Goal: Task Accomplishment & Management: Manage account settings

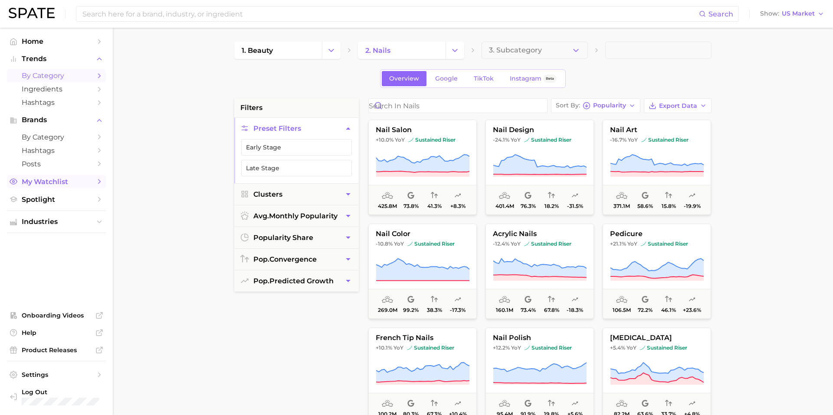
click at [52, 182] on span "My Watchlist" at bounding box center [56, 182] width 69 height 8
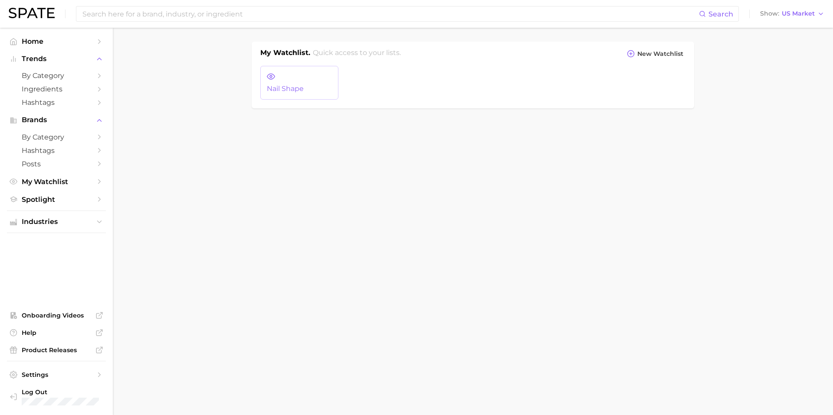
click at [289, 94] on link "Nail Shape" at bounding box center [299, 83] width 78 height 34
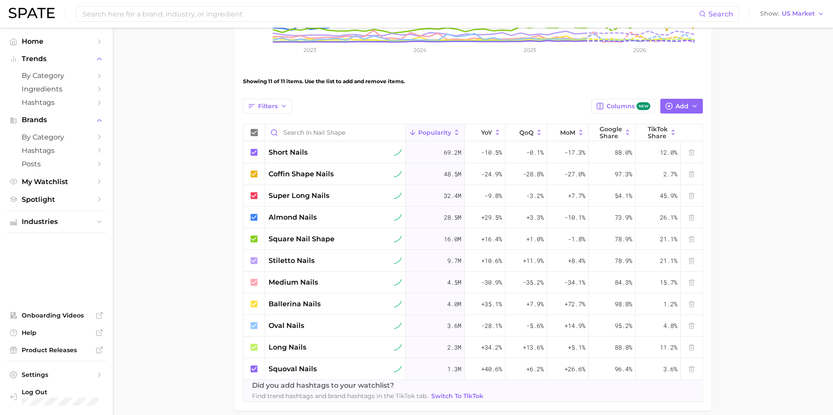
scroll to position [242, 0]
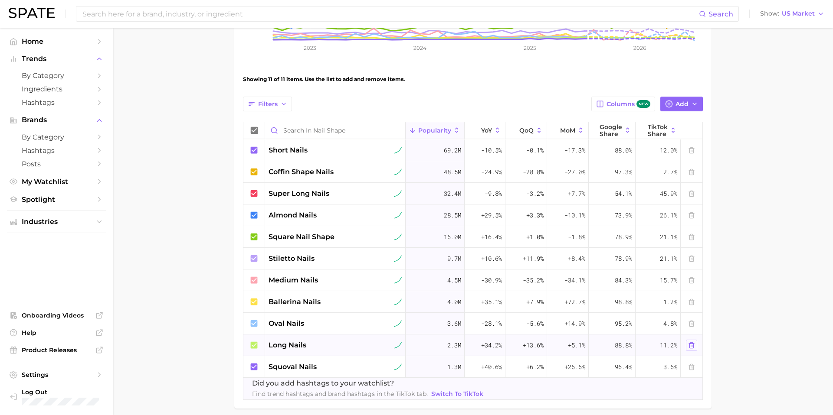
click at [693, 346] on icon at bounding box center [691, 345] width 7 height 7
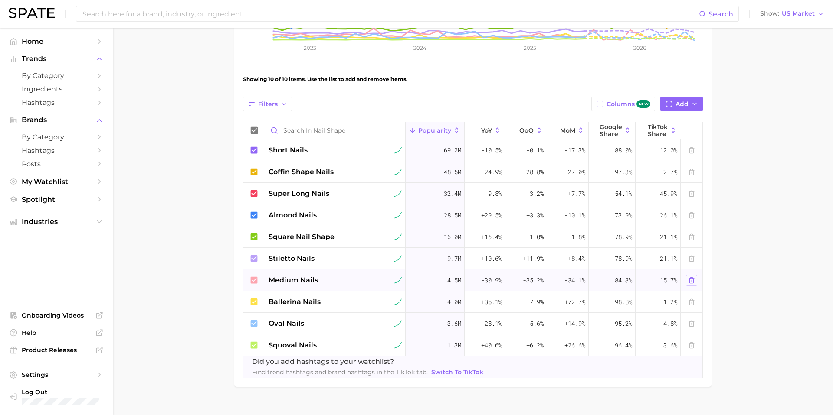
click at [693, 279] on icon at bounding box center [691, 280] width 7 height 7
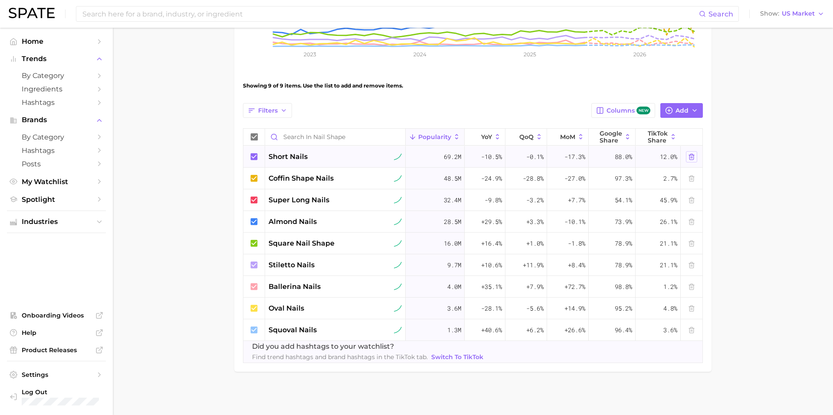
click at [691, 156] on icon at bounding box center [691, 157] width 7 height 7
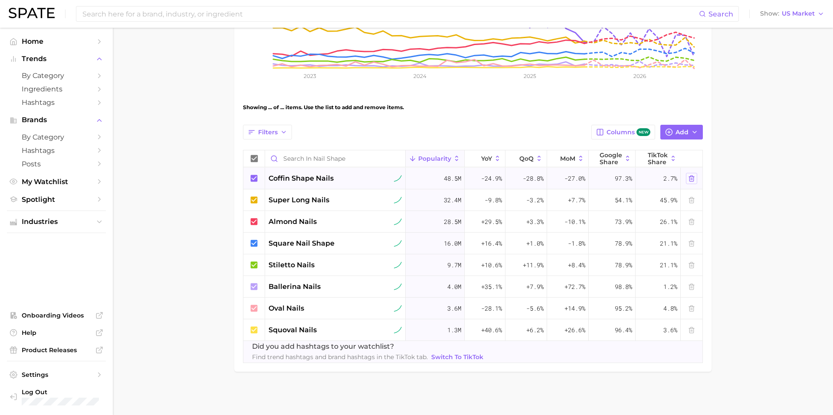
scroll to position [214, 0]
click at [692, 200] on line at bounding box center [692, 201] width 0 height 2
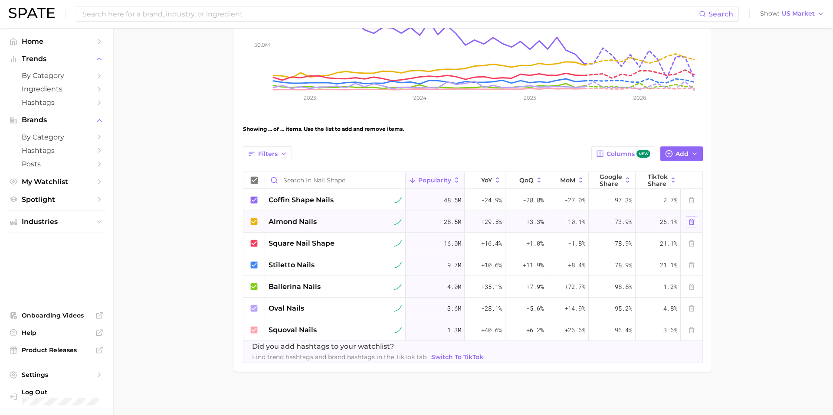
scroll to position [193, 0]
click at [161, 69] on main "Nail Shape Settings Overview Google TikTok View Combined Export Data 111.6m Avg…" at bounding box center [473, 125] width 720 height 580
click at [637, 157] on span "Columns new" at bounding box center [628, 154] width 44 height 8
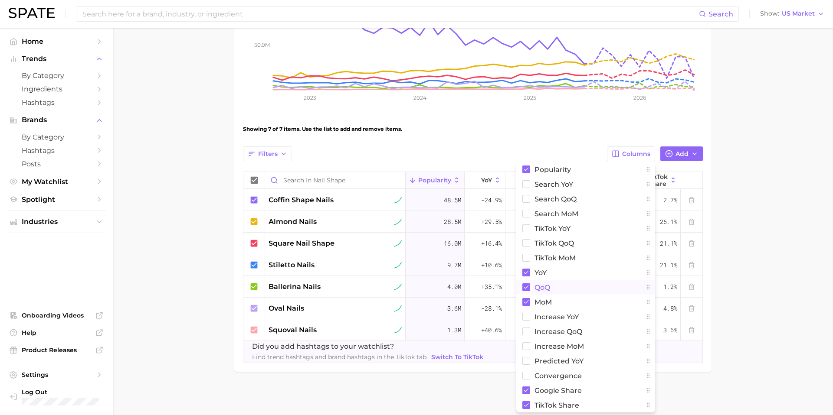
click at [527, 287] on rect at bounding box center [526, 288] width 8 height 8
click at [525, 229] on rect at bounding box center [526, 228] width 7 height 7
click at [526, 186] on rect at bounding box center [526, 184] width 7 height 7
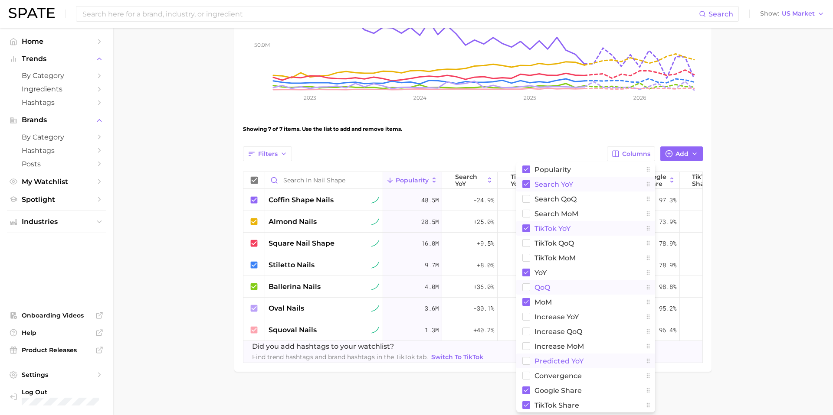
click at [524, 361] on rect at bounding box center [526, 361] width 7 height 7
click at [525, 390] on rect at bounding box center [526, 391] width 8 height 8
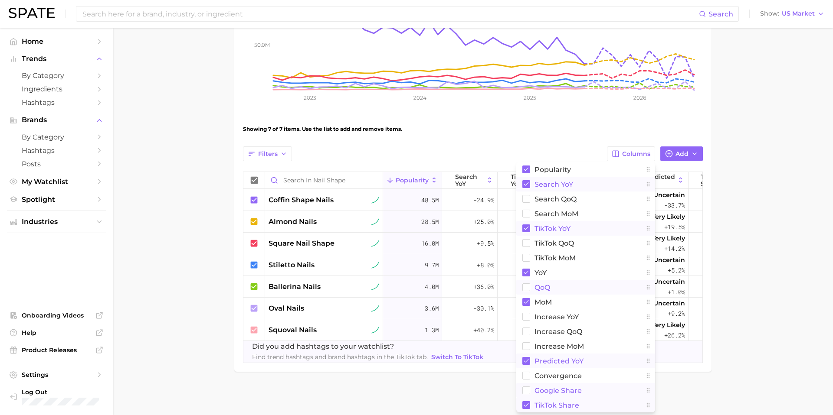
click at [525, 408] on rect at bounding box center [526, 406] width 8 height 8
click at [808, 339] on main "Nail Shape Settings Overview Google TikTok View Combined Export Data 111.6m Avg…" at bounding box center [473, 125] width 720 height 580
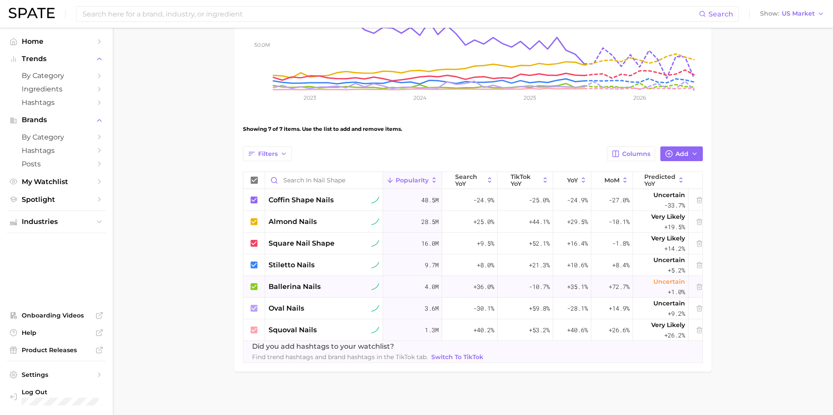
scroll to position [0, 8]
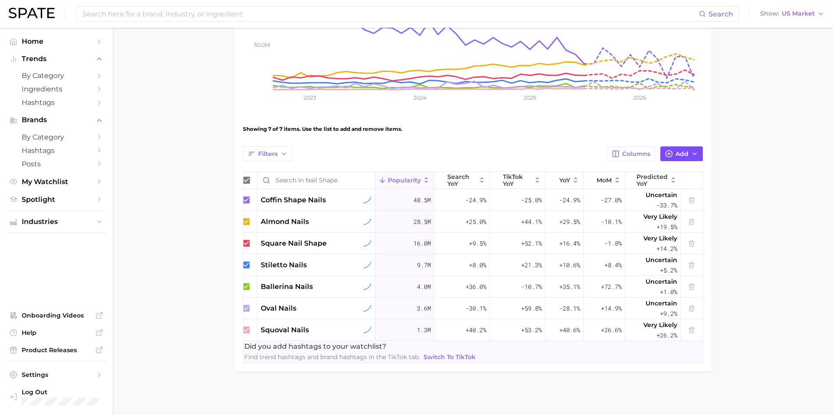
click at [677, 147] on button "Add" at bounding box center [681, 154] width 43 height 15
click at [640, 156] on span "Columns" at bounding box center [636, 153] width 28 height 7
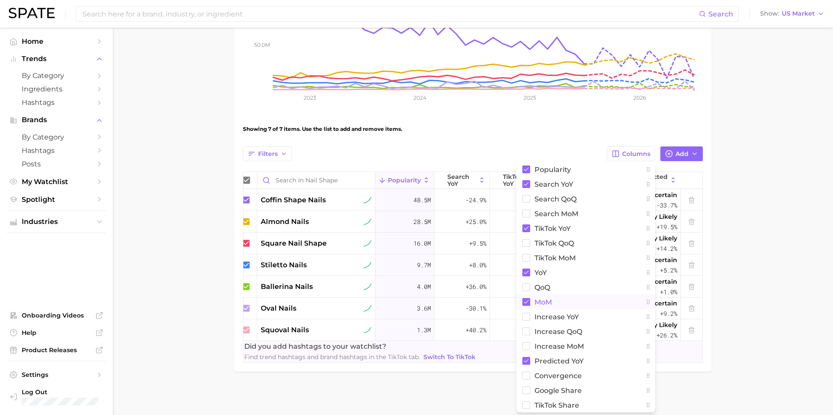
click at [524, 302] on rect at bounding box center [526, 302] width 8 height 8
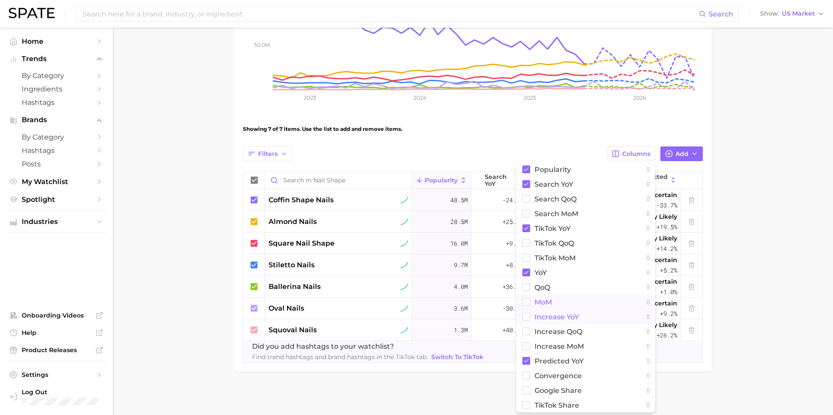
click at [524, 317] on rect at bounding box center [526, 317] width 7 height 7
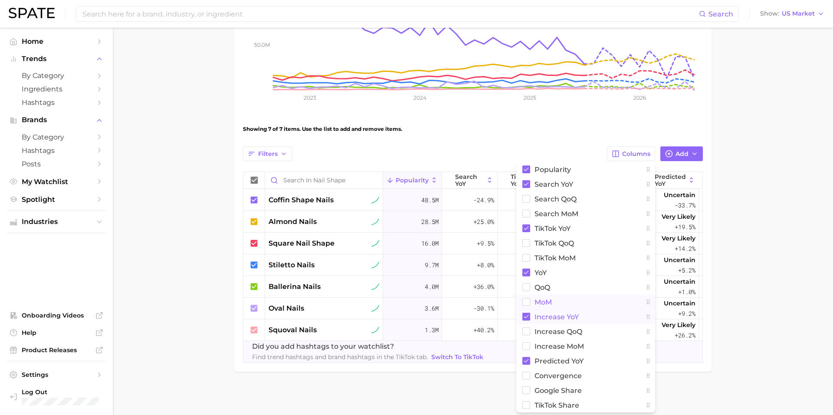
click at [765, 336] on main "Nail Shape Settings Overview Google TikTok View Combined Export Data 111.6m Avg…" at bounding box center [473, 125] width 720 height 580
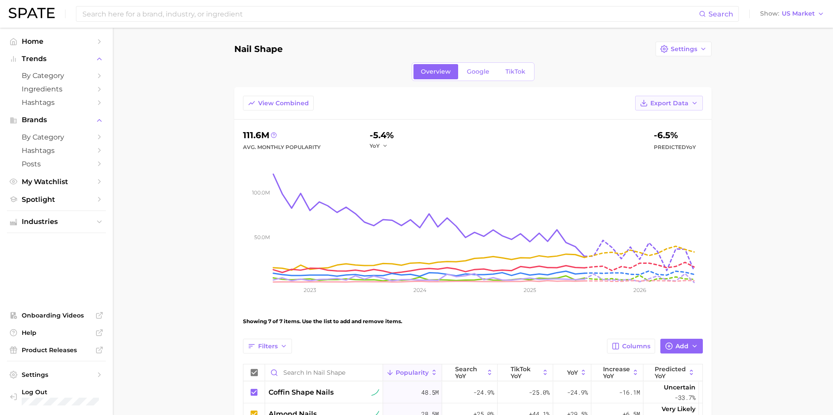
click at [671, 104] on span "Export Data" at bounding box center [669, 103] width 38 height 7
click at [647, 147] on span "Time Series Image" at bounding box center [651, 150] width 58 height 7
click at [686, 105] on span "Export Data" at bounding box center [669, 103] width 38 height 7
click at [667, 118] on span "Table Data CSV" at bounding box center [646, 119] width 48 height 7
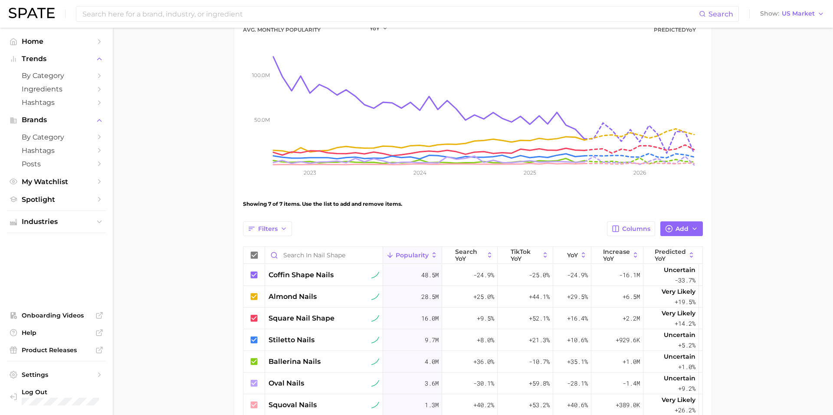
scroll to position [57, 0]
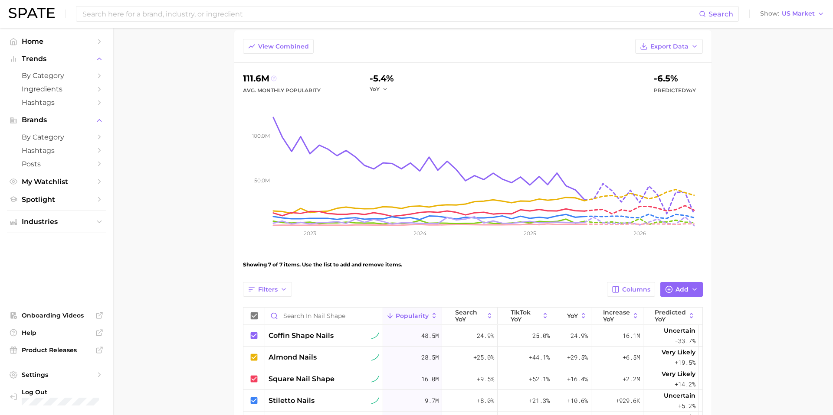
click at [274, 78] on icon at bounding box center [273, 78] width 1 height 2
click at [196, 152] on main "Nail Shape Settings Overview Google TikTok View Combined Export Data 111.6m Avg…" at bounding box center [473, 261] width 720 height 580
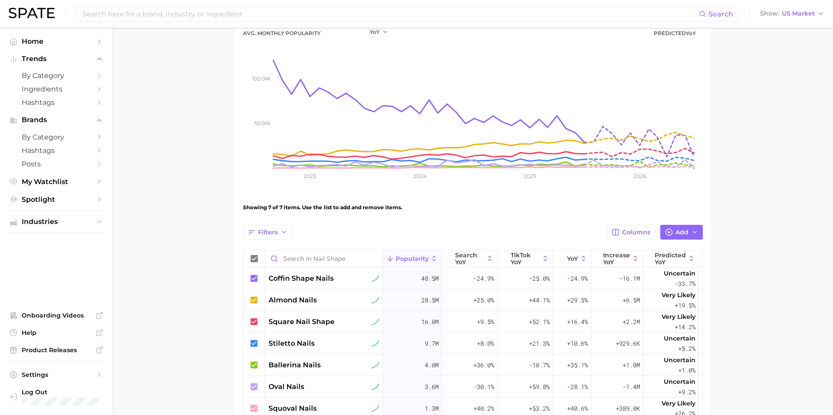
scroll to position [108, 0]
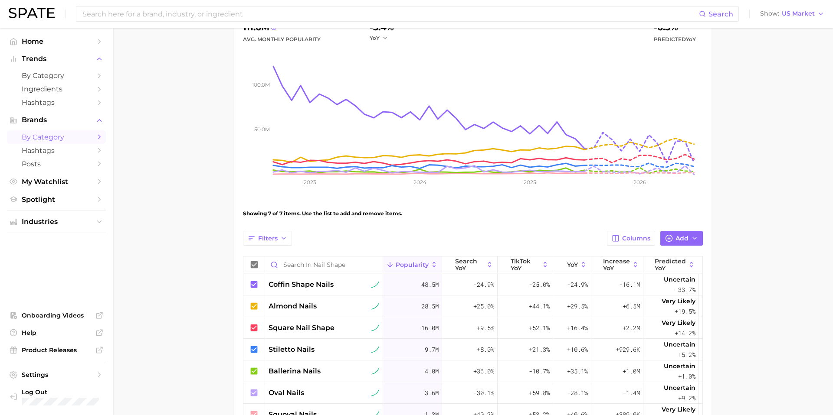
click at [53, 134] on span "by Category" at bounding box center [56, 137] width 69 height 8
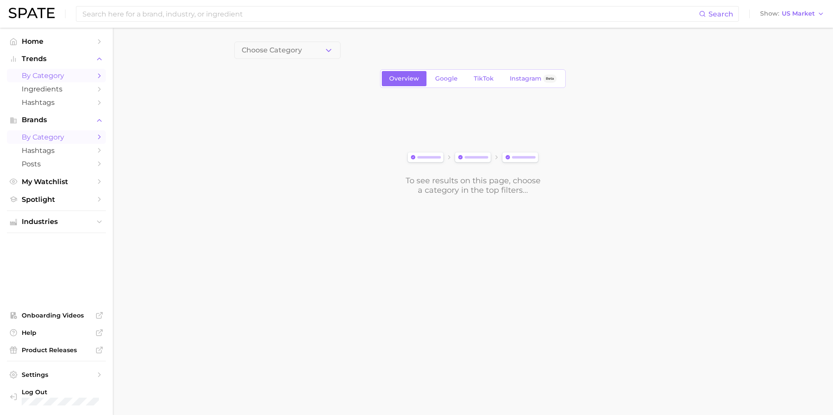
click at [68, 75] on span "by Category" at bounding box center [56, 76] width 69 height 8
click at [330, 49] on icon "button" at bounding box center [328, 50] width 9 height 9
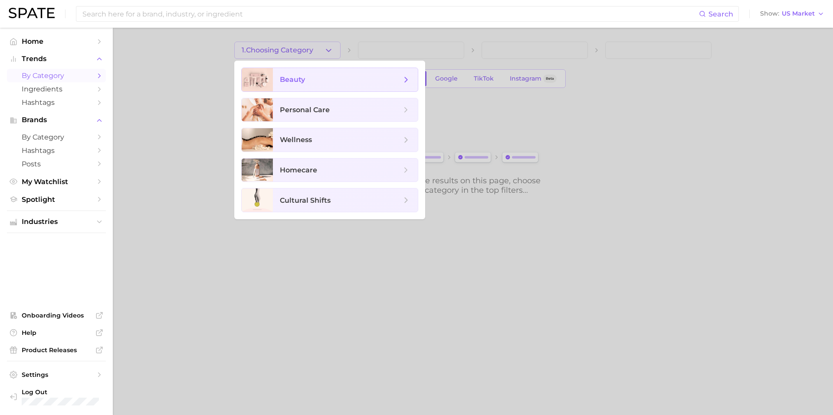
click at [297, 74] on span "beauty" at bounding box center [345, 79] width 145 height 23
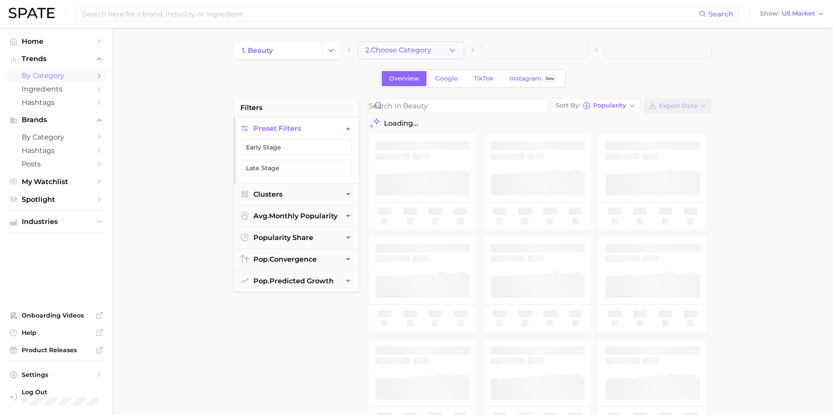
click at [417, 44] on button "2. Choose Category" at bounding box center [411, 50] width 106 height 17
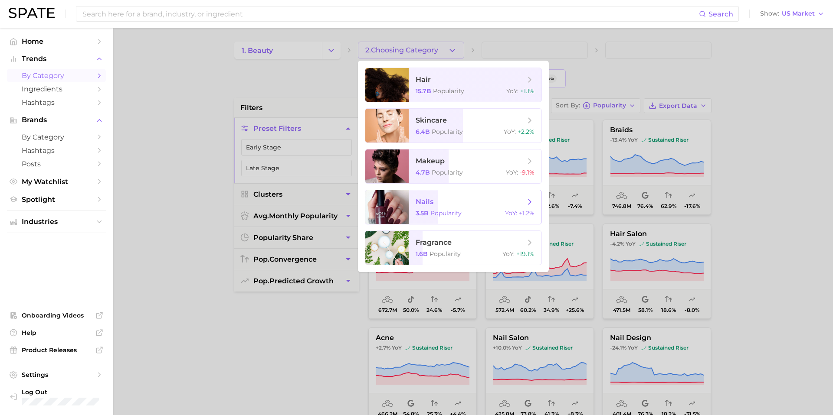
click at [459, 211] on span "Popularity" at bounding box center [445, 213] width 31 height 8
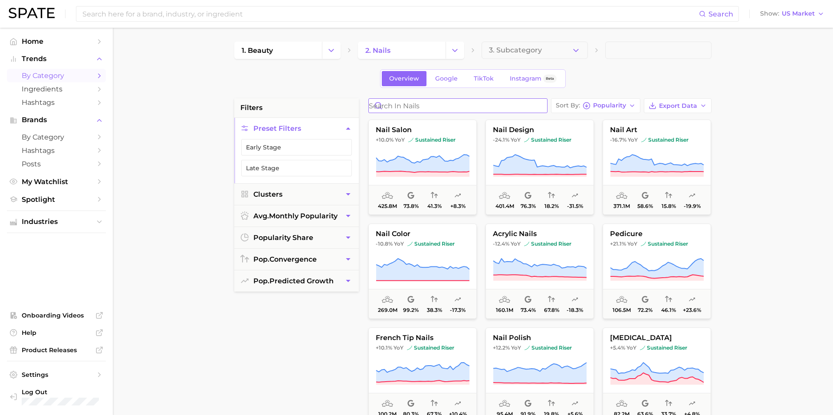
click at [399, 108] on input "Search in nails" at bounding box center [458, 106] width 178 height 14
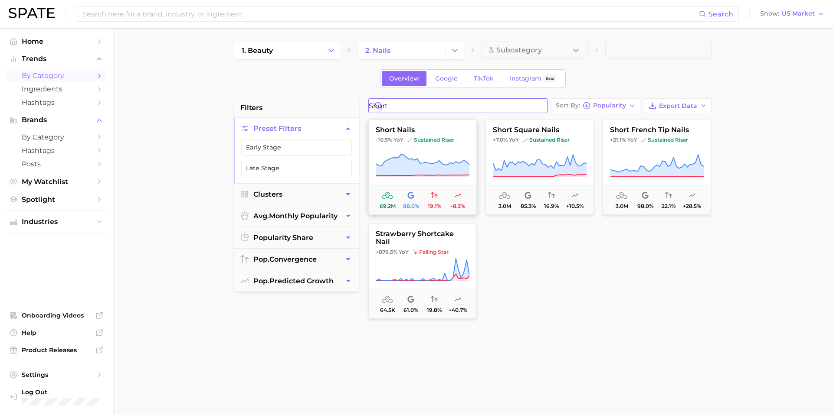
type input "short"
click at [453, 183] on button "short nails -10.5% YoY sustained riser 69.2m 88.0% 19.1% -8.3%" at bounding box center [422, 167] width 108 height 95
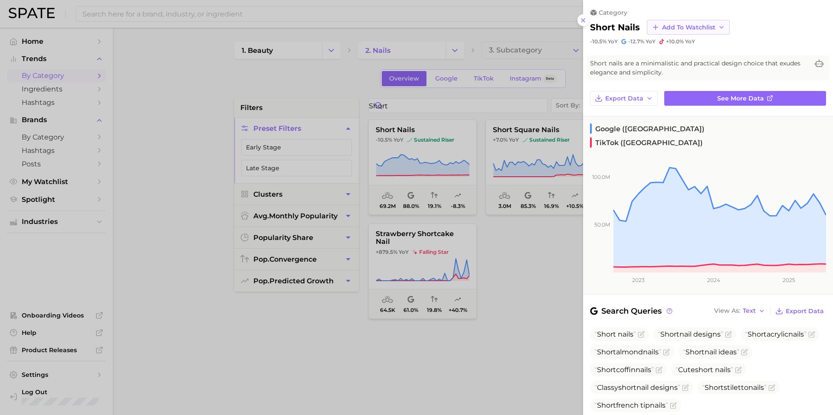
click at [726, 26] on button "Add to Watchlist" at bounding box center [688, 27] width 83 height 15
click at [706, 41] on span "New Watchlist" at bounding box center [684, 43] width 46 height 7
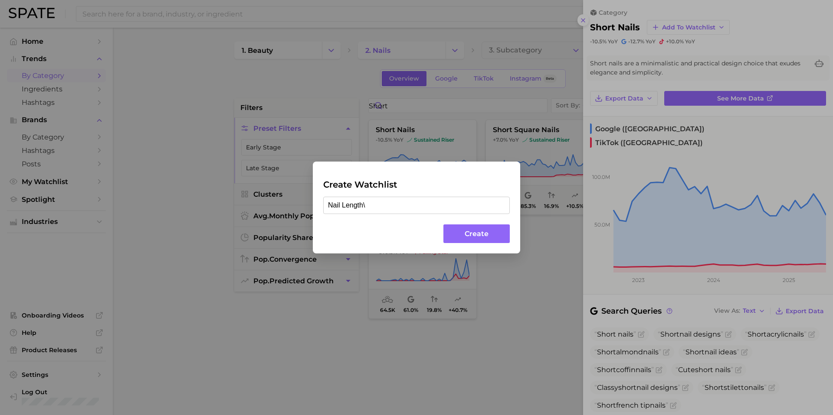
type input "Nail Length"
click at [468, 238] on button "Create" at bounding box center [476, 234] width 66 height 19
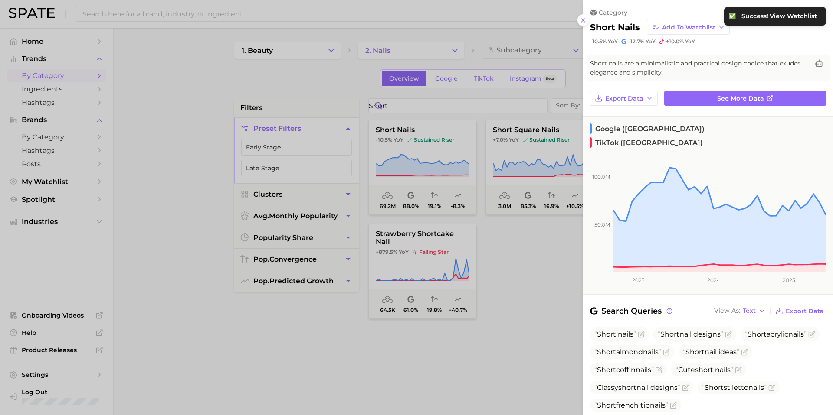
click at [541, 248] on div at bounding box center [416, 207] width 833 height 415
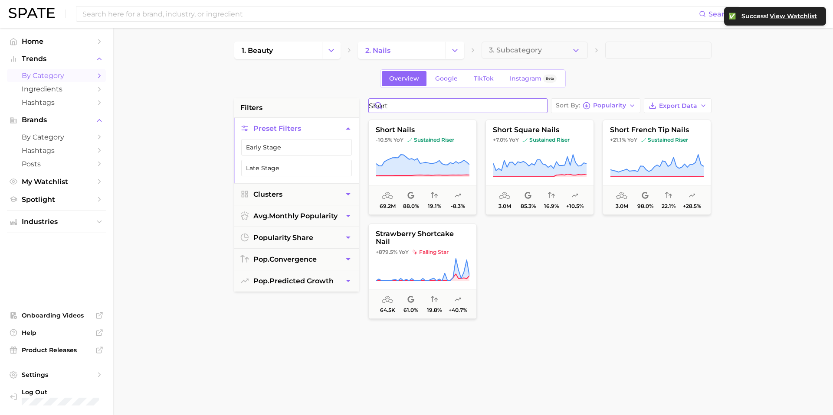
click at [415, 107] on input "short" at bounding box center [458, 106] width 178 height 14
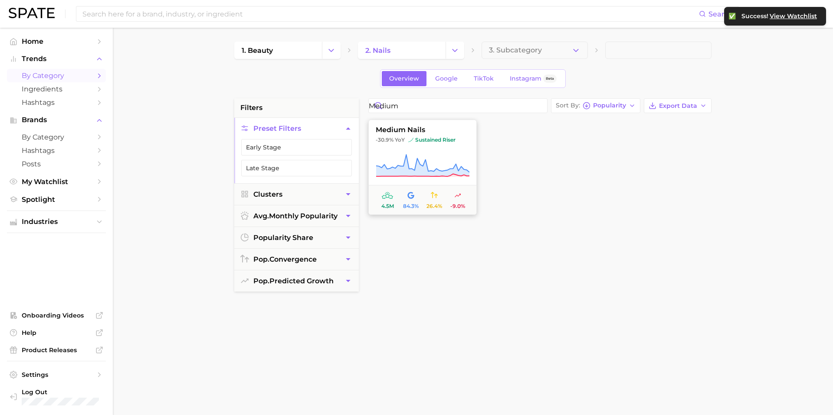
click at [457, 134] on span "medium nails" at bounding box center [423, 130] width 108 height 8
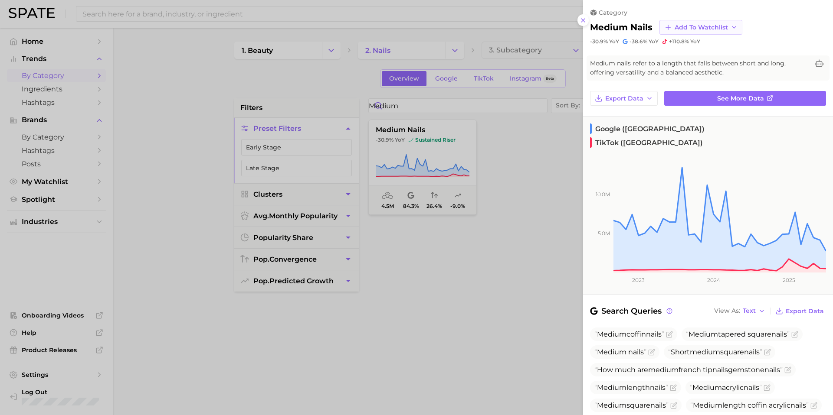
click at [697, 26] on span "Add to Watchlist" at bounding box center [700, 27] width 53 height 7
click at [666, 75] on icon at bounding box center [668, 75] width 8 height 8
click at [497, 139] on div at bounding box center [416, 207] width 833 height 415
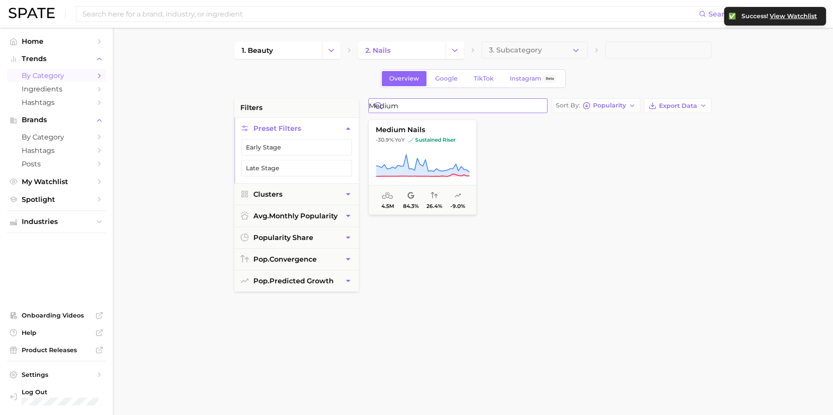
click at [420, 110] on input "medium" at bounding box center [458, 106] width 178 height 14
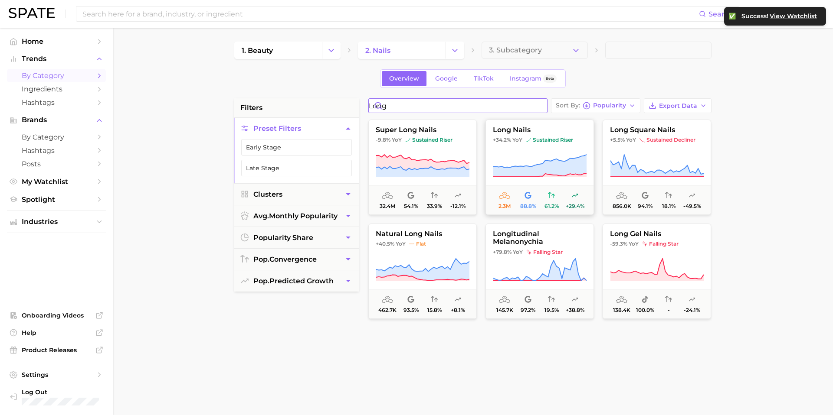
type input "long"
click at [543, 131] on span "long nails" at bounding box center [540, 130] width 108 height 8
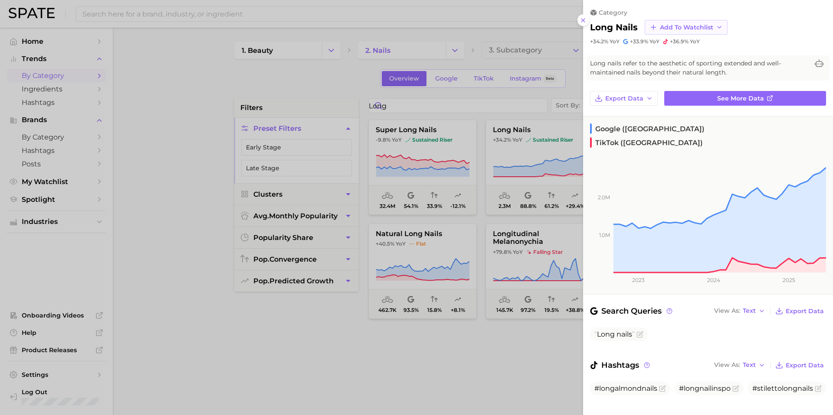
click at [676, 29] on span "Add to Watchlist" at bounding box center [686, 27] width 53 height 7
click at [664, 76] on span "Nail Length" at bounding box center [677, 75] width 36 height 7
click at [522, 113] on div at bounding box center [416, 207] width 833 height 415
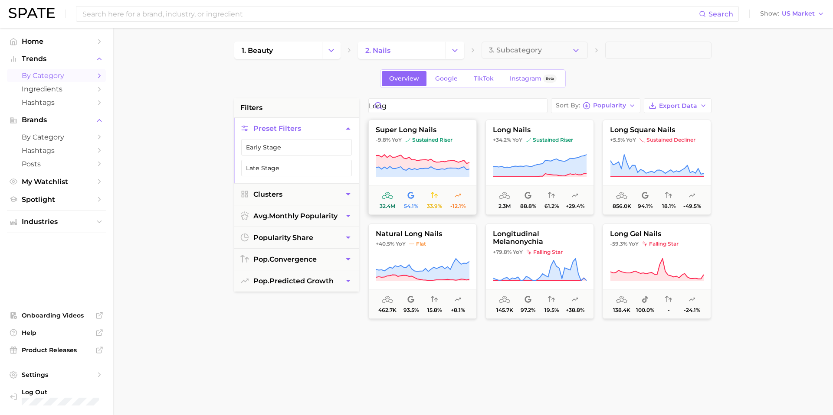
click at [457, 128] on span "super long nails" at bounding box center [423, 130] width 108 height 8
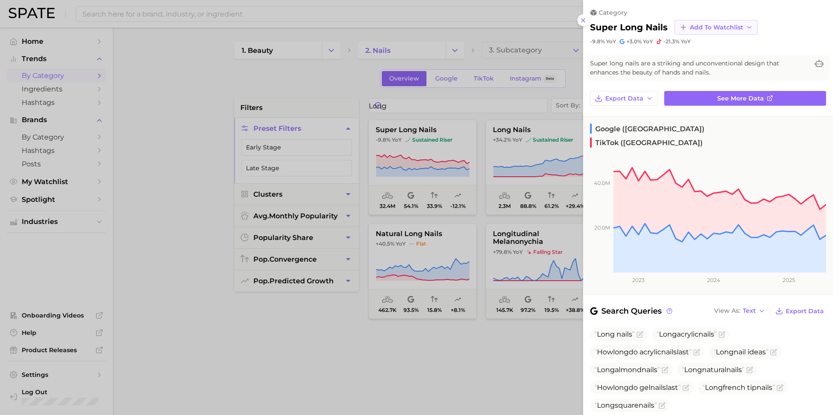
click at [703, 24] on span "Add to Watchlist" at bounding box center [716, 27] width 53 height 7
click at [681, 76] on icon at bounding box center [683, 75] width 8 height 8
click at [501, 114] on div at bounding box center [416, 207] width 833 height 415
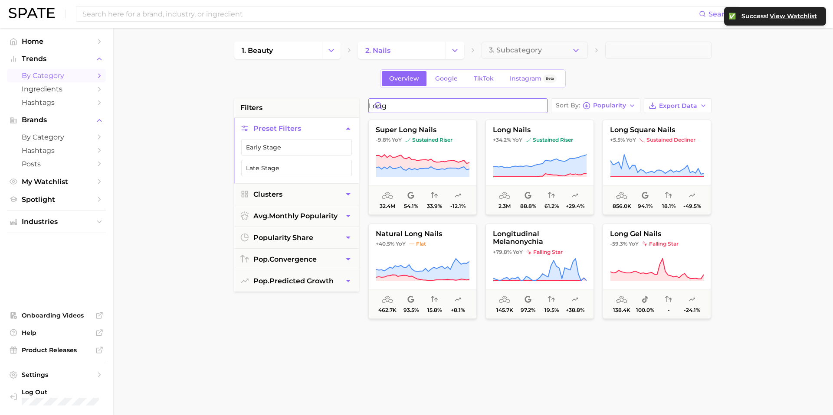
click at [456, 110] on input "long" at bounding box center [458, 106] width 178 height 14
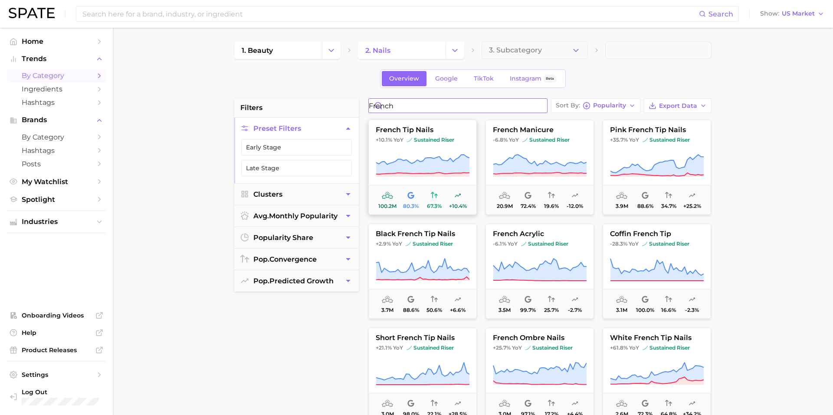
type input "french"
click at [445, 127] on span "french tip nails" at bounding box center [423, 130] width 108 height 8
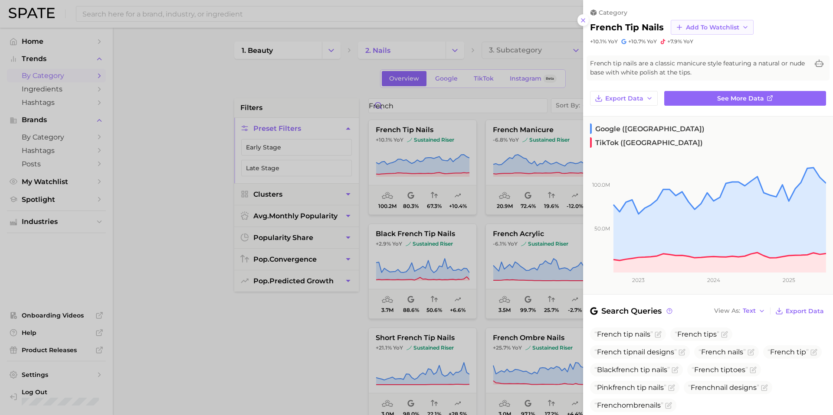
click at [700, 26] on span "Add to Watchlist" at bounding box center [712, 27] width 53 height 7
click at [697, 43] on span "New Watchlist" at bounding box center [708, 43] width 46 height 7
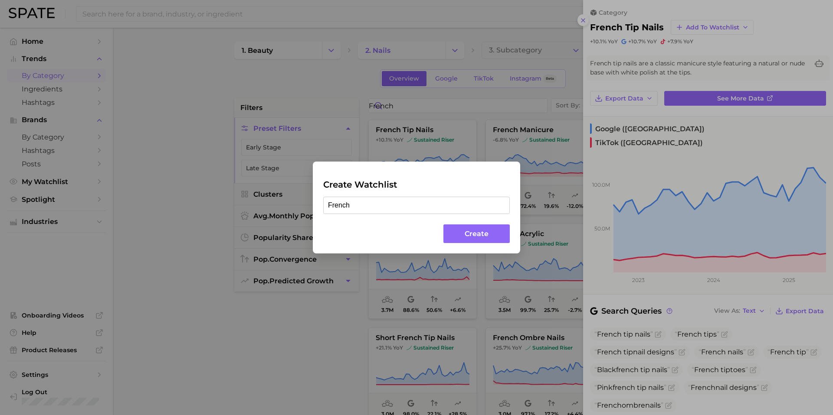
type input "French"
click at [475, 238] on button "Create" at bounding box center [476, 234] width 66 height 19
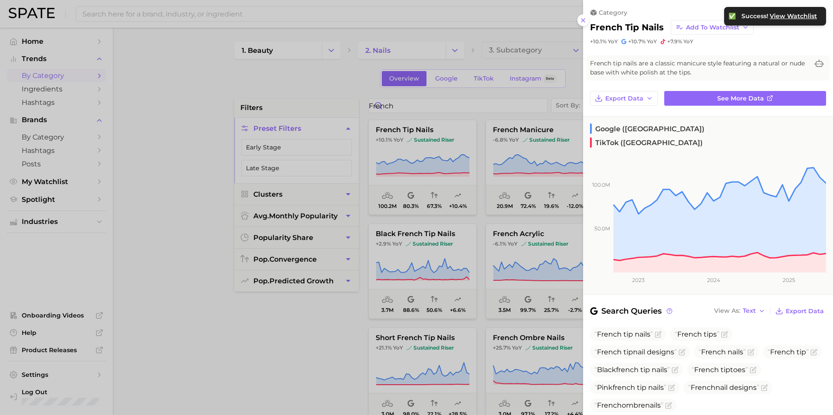
click at [451, 216] on div at bounding box center [416, 207] width 833 height 415
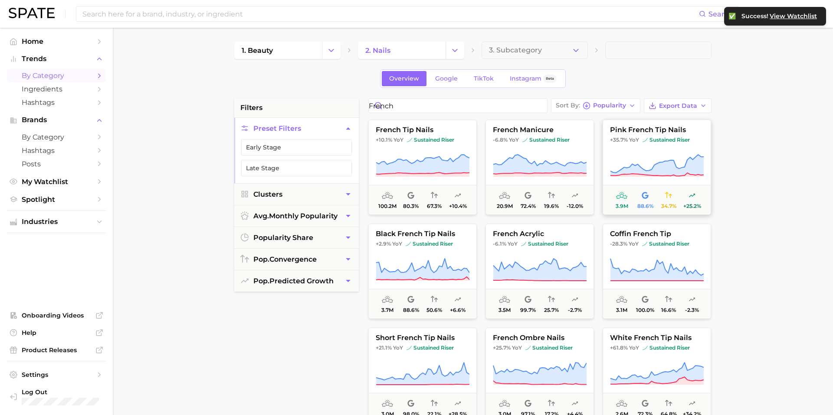
click at [694, 127] on span "pink french tip nails" at bounding box center [657, 130] width 108 height 8
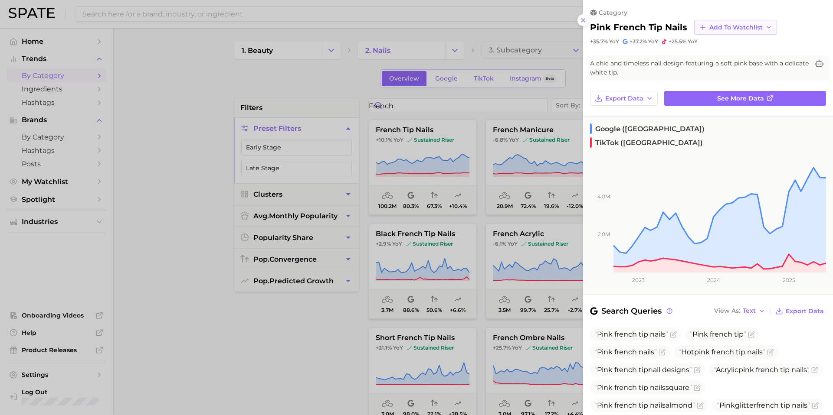
click at [742, 25] on span "Add to Watchlist" at bounding box center [735, 27] width 53 height 7
click at [723, 91] on span "French" at bounding box center [720, 90] width 23 height 7
click at [496, 234] on div at bounding box center [416, 207] width 833 height 415
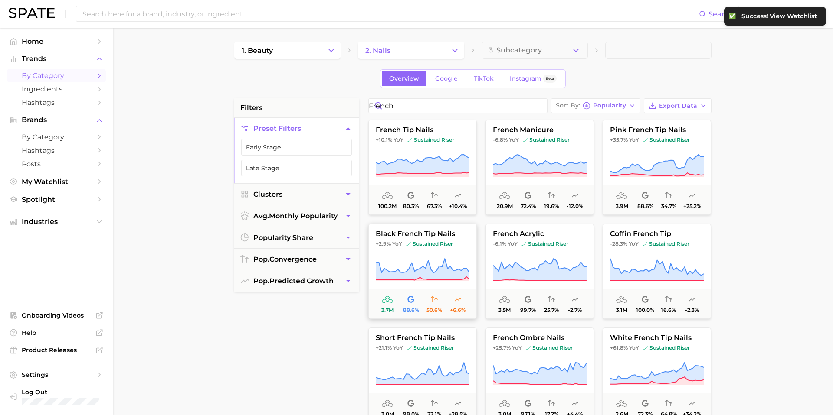
click at [458, 239] on button "black french tip nails +2.9% YoY sustained riser 3.7m 88.6% 50.6% +6.6%" at bounding box center [422, 271] width 108 height 95
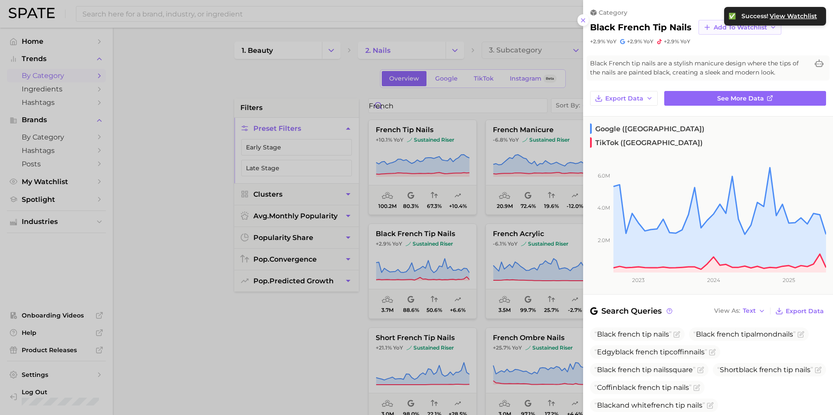
click at [713, 25] on span "Add to Watchlist" at bounding box center [739, 27] width 53 height 7
click at [708, 92] on icon at bounding box center [706, 91] width 6 height 6
click at [465, 224] on div at bounding box center [416, 207] width 833 height 415
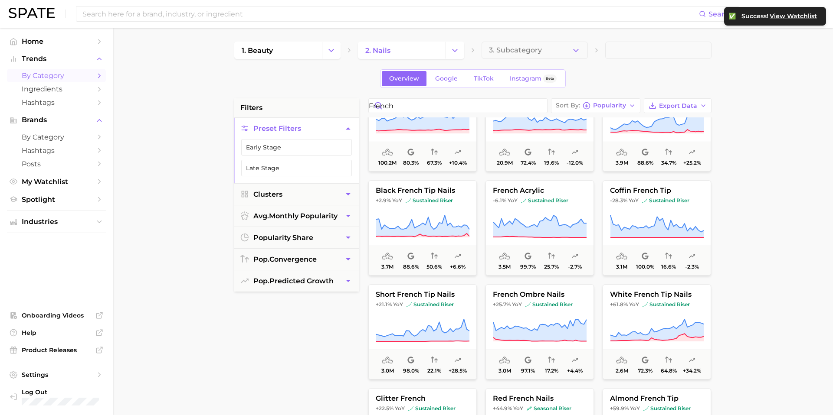
scroll to position [52, 0]
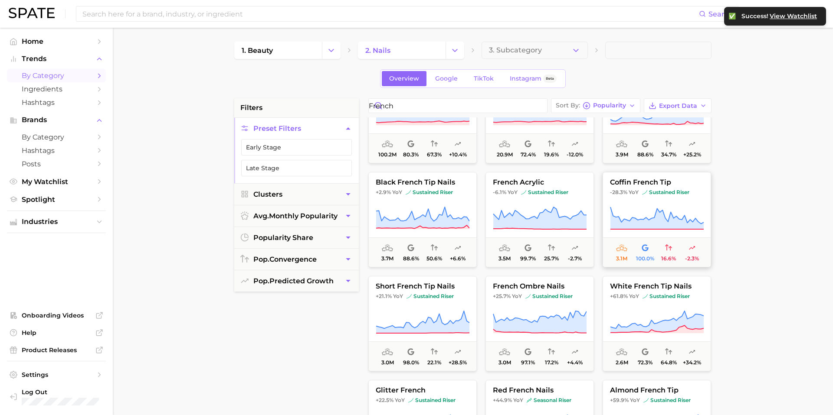
click at [682, 177] on button "coffin french tip -28.3% YoY sustained riser 3.1m 100.0% 16.6% -2.3%" at bounding box center [656, 219] width 108 height 95
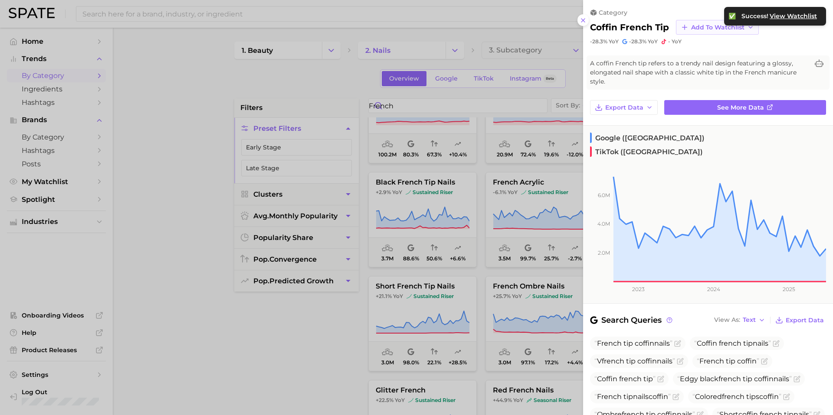
click at [693, 29] on span "Add to Watchlist" at bounding box center [717, 27] width 53 height 7
click at [693, 92] on span "French" at bounding box center [701, 90] width 23 height 7
click at [514, 189] on div at bounding box center [416, 207] width 833 height 415
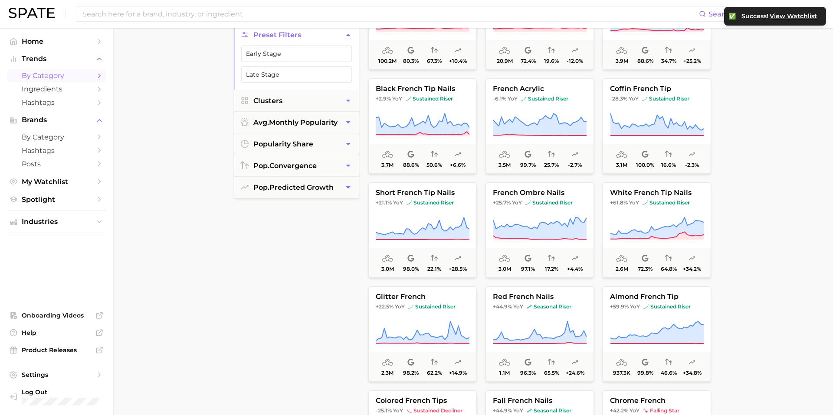
scroll to position [100, 0]
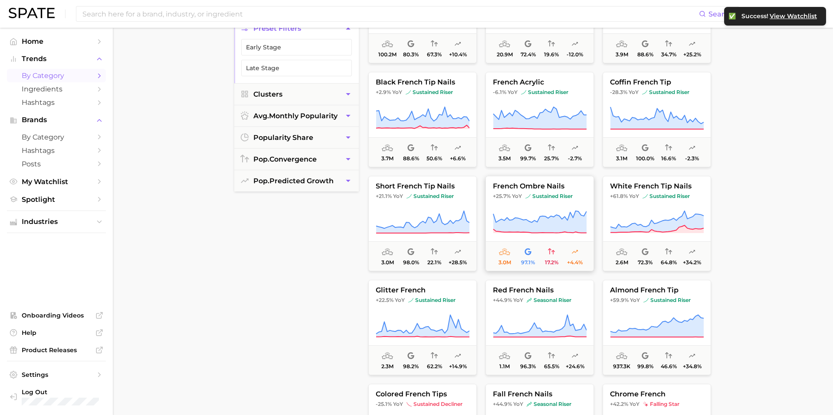
click at [568, 192] on button "french ombre nails +25.7% YoY sustained riser 3.0m 97.1% 17.2% +4.4%" at bounding box center [539, 223] width 108 height 95
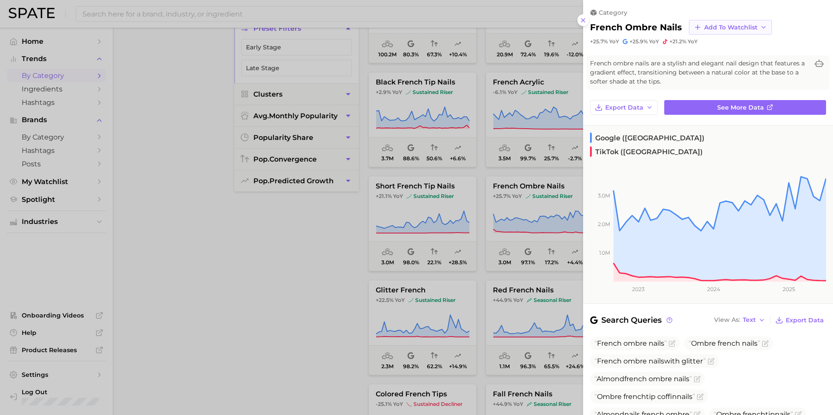
click at [721, 25] on span "Add to Watchlist" at bounding box center [730, 27] width 53 height 7
click at [697, 90] on icon at bounding box center [697, 91] width 6 height 6
click at [497, 193] on div at bounding box center [416, 207] width 833 height 415
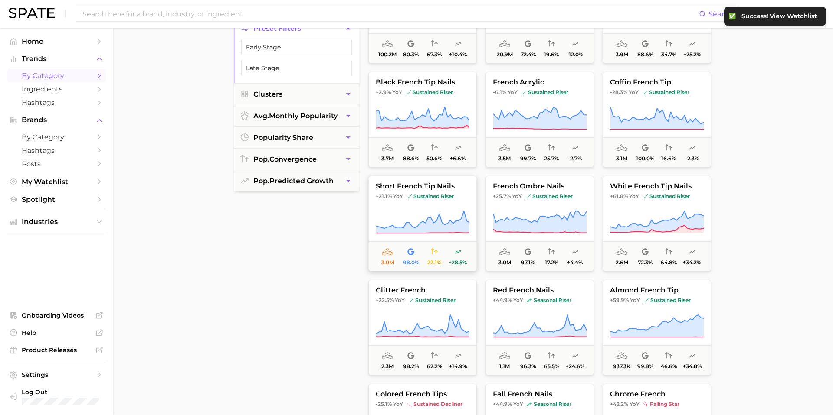
click at [435, 195] on span "sustained riser" at bounding box center [429, 196] width 47 height 7
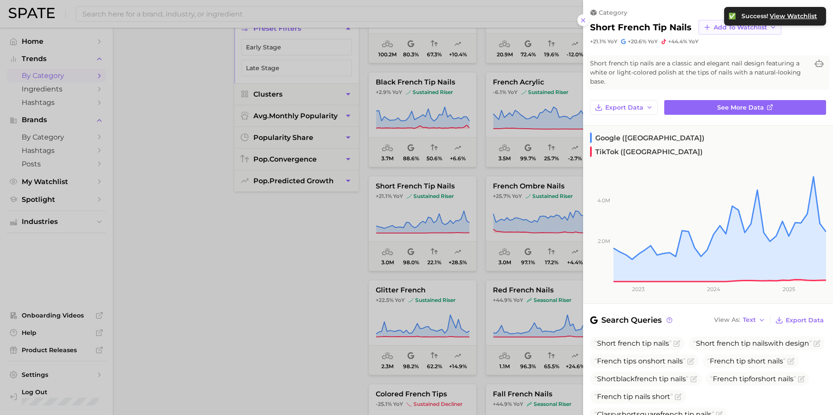
click at [739, 32] on button "Add to Watchlist" at bounding box center [739, 27] width 83 height 15
click at [703, 89] on icon at bounding box center [707, 91] width 8 height 8
click at [500, 195] on div at bounding box center [416, 207] width 833 height 415
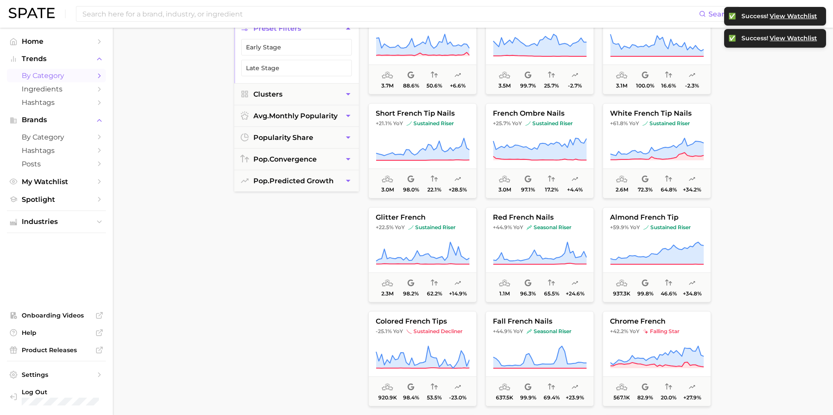
scroll to position [183, 0]
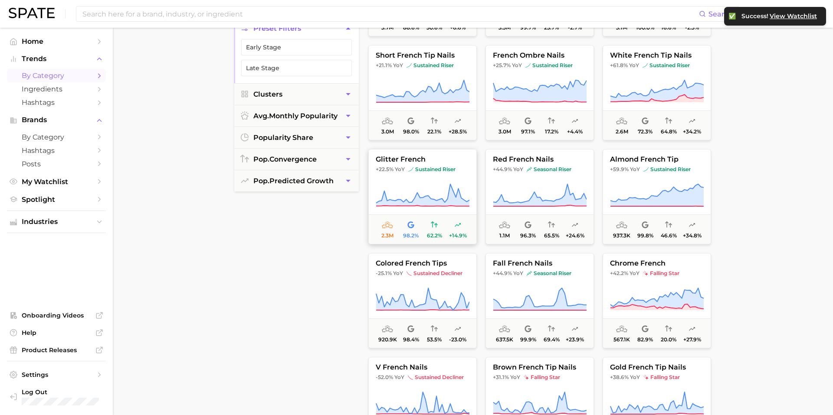
click at [458, 163] on span "glitter french" at bounding box center [423, 160] width 108 height 8
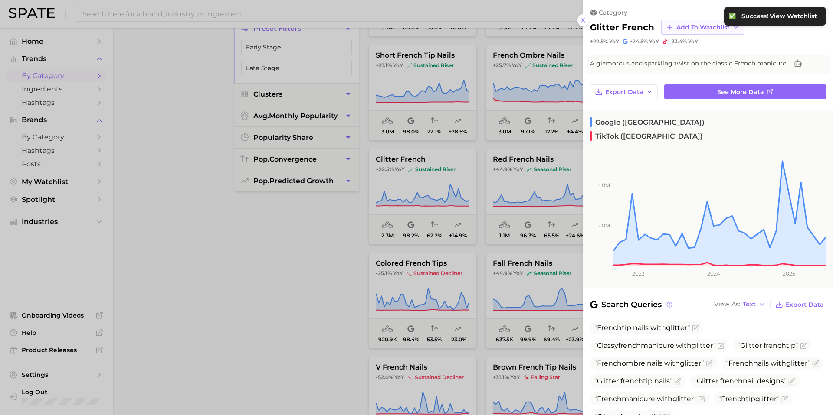
click at [677, 27] on span "Add to Watchlist" at bounding box center [702, 27] width 53 height 7
click at [683, 88] on span "French" at bounding box center [687, 90] width 23 height 7
click at [471, 179] on div at bounding box center [416, 207] width 833 height 415
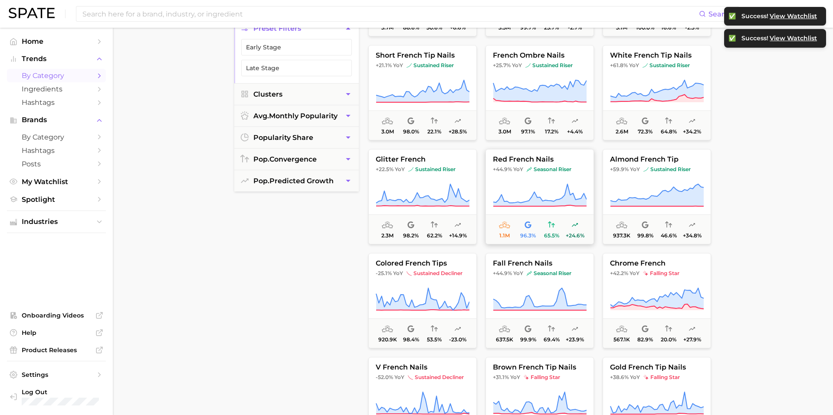
click at [558, 157] on span "red french nails" at bounding box center [540, 160] width 108 height 8
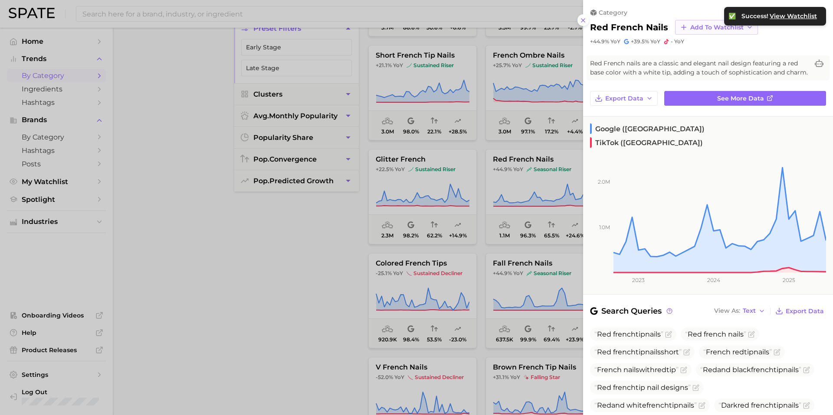
click at [695, 29] on span "Add to Watchlist" at bounding box center [716, 27] width 53 height 7
click at [690, 92] on span "French" at bounding box center [701, 90] width 23 height 7
click at [543, 180] on div at bounding box center [416, 207] width 833 height 415
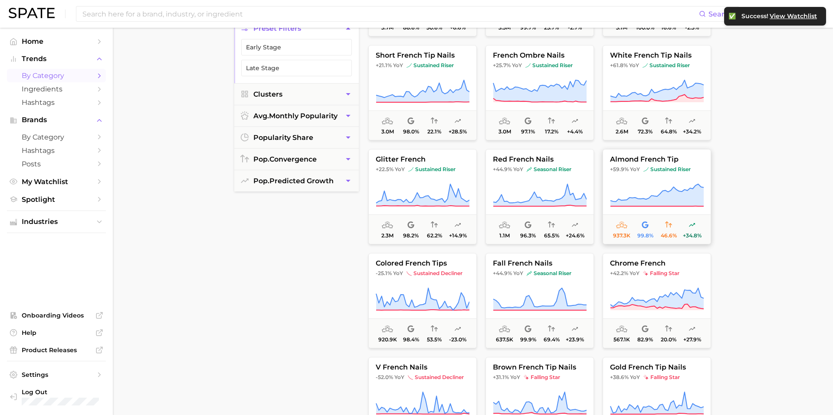
click at [680, 162] on span "almond french tip" at bounding box center [657, 160] width 108 height 8
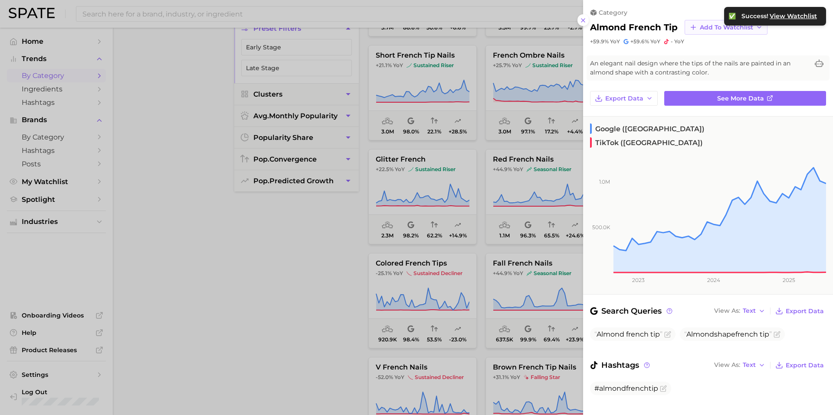
click at [703, 29] on span "Add to Watchlist" at bounding box center [726, 27] width 53 height 7
click at [701, 88] on span "French" at bounding box center [710, 90] width 23 height 7
click at [497, 191] on div at bounding box center [416, 207] width 833 height 415
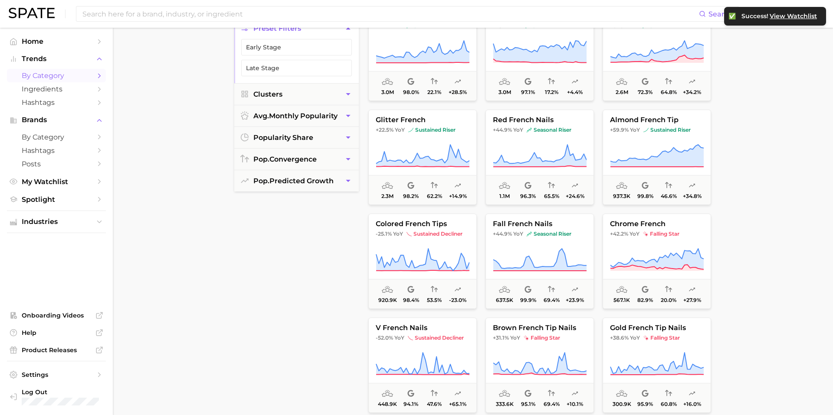
scroll to position [223, 0]
click at [693, 229] on button "chrome french +42.2% YoY falling star 567.1k 82.9% 20.0% +27.9%" at bounding box center [656, 260] width 108 height 95
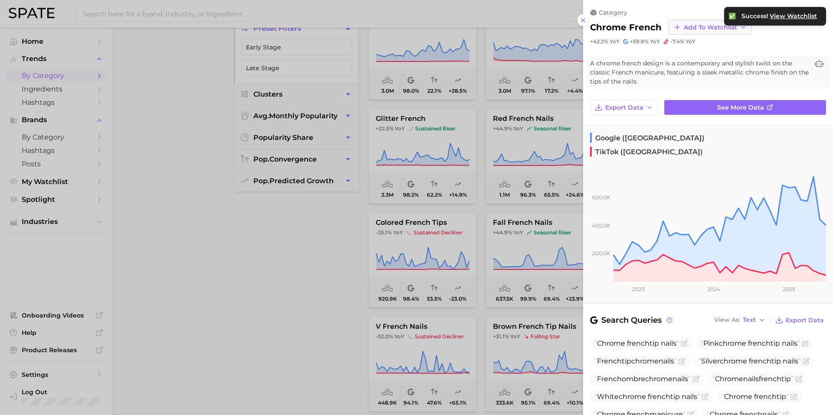
click at [700, 24] on span "Add to Watchlist" at bounding box center [710, 27] width 53 height 7
click at [673, 92] on icon at bounding box center [677, 91] width 8 height 8
click at [495, 206] on div at bounding box center [416, 207] width 833 height 415
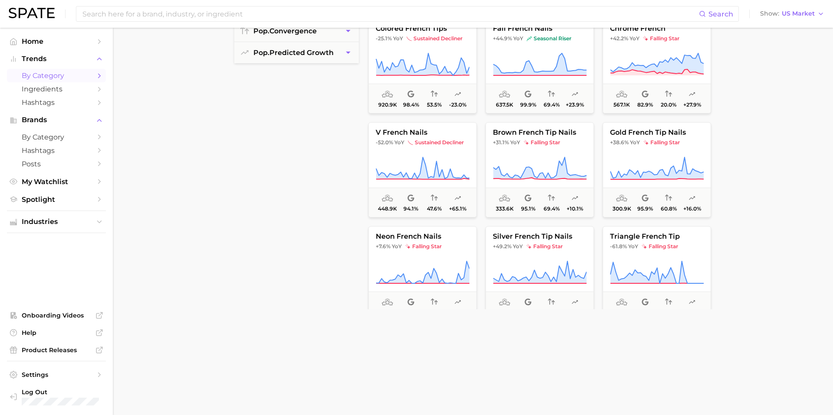
scroll to position [232, 0]
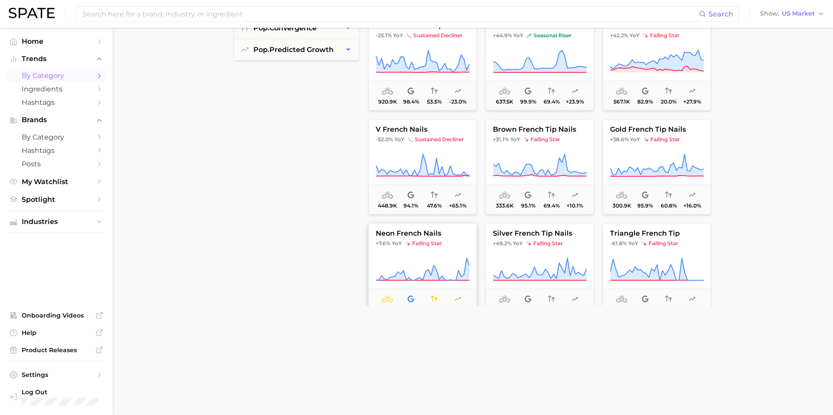
click at [452, 238] on button "neon french nails +7.6% YoY falling star 194.4k 100.0% 32.8% +15.1%" at bounding box center [422, 270] width 108 height 95
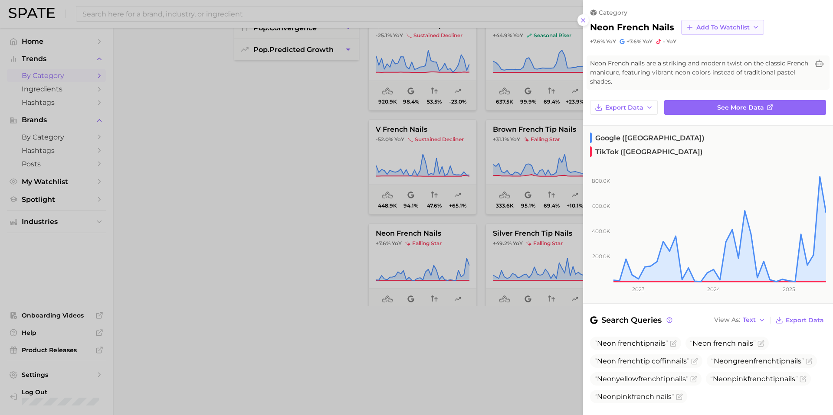
click at [733, 24] on span "Add to Watchlist" at bounding box center [722, 27] width 53 height 7
click at [722, 87] on button "French" at bounding box center [728, 91] width 95 height 16
click at [489, 268] on div at bounding box center [416, 207] width 833 height 415
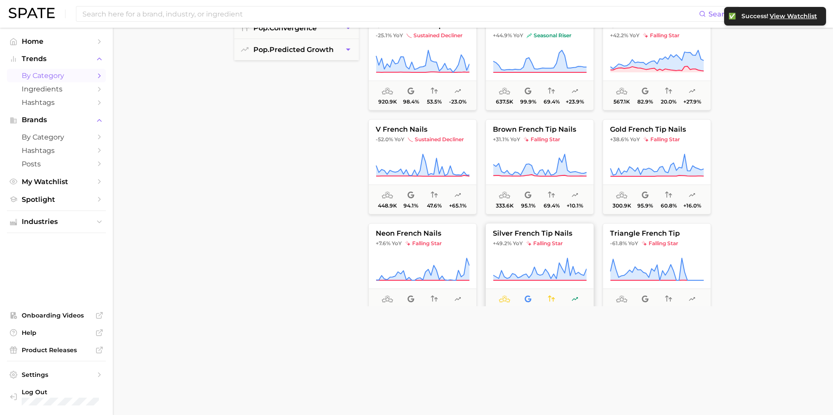
click at [570, 235] on span "silver french tip nails" at bounding box center [540, 234] width 108 height 8
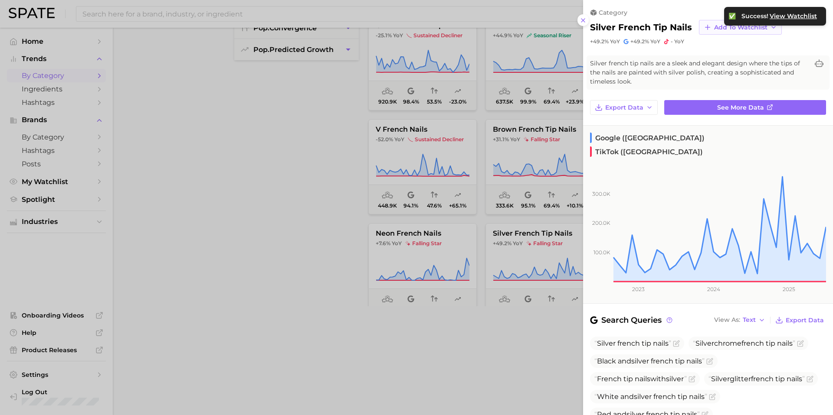
click at [716, 24] on span "Add to Watchlist" at bounding box center [740, 27] width 53 height 7
click at [707, 90] on icon at bounding box center [707, 91] width 8 height 8
click at [458, 228] on div at bounding box center [416, 207] width 833 height 415
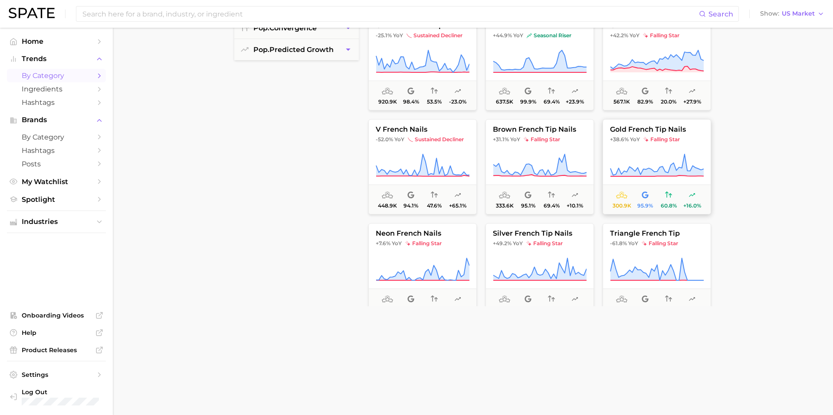
click at [696, 142] on span "+38.6% YoY falling star" at bounding box center [657, 139] width 108 height 7
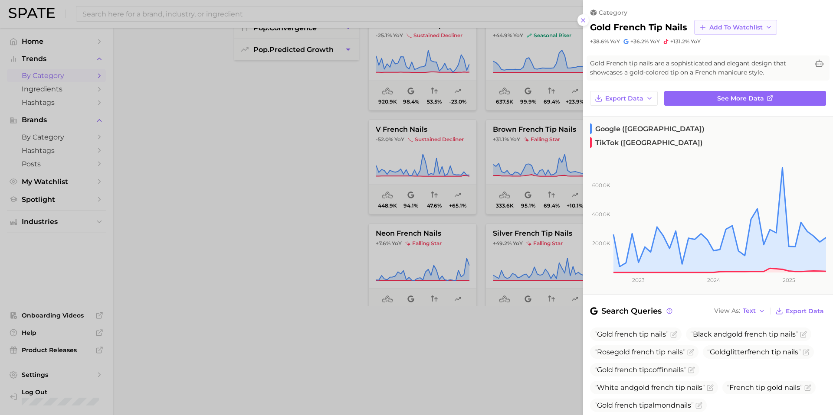
click at [720, 29] on span "Add to Watchlist" at bounding box center [735, 27] width 53 height 7
click at [714, 89] on span "French" at bounding box center [720, 90] width 23 height 7
click at [490, 191] on div at bounding box center [416, 207] width 833 height 415
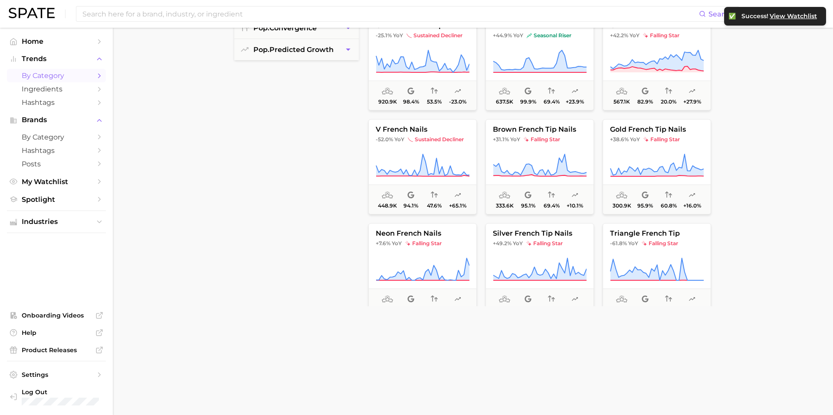
scroll to position [255, 0]
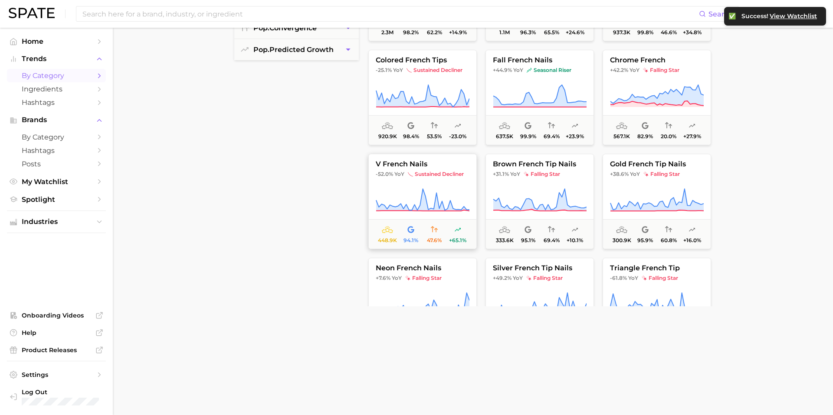
click at [458, 171] on span "sustained decliner" at bounding box center [436, 174] width 56 height 7
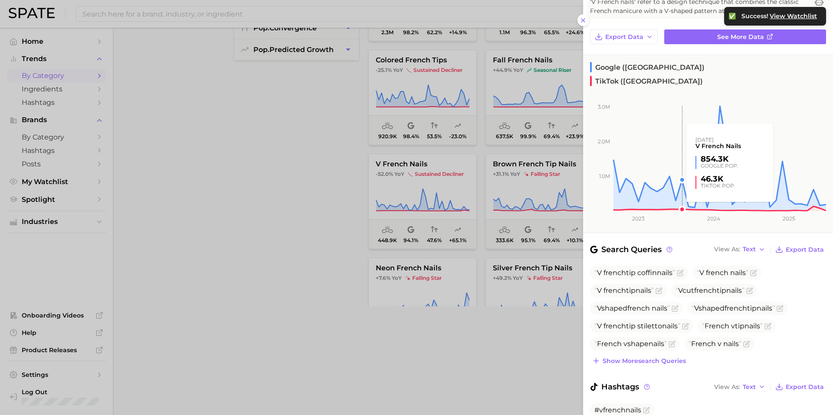
scroll to position [83, 0]
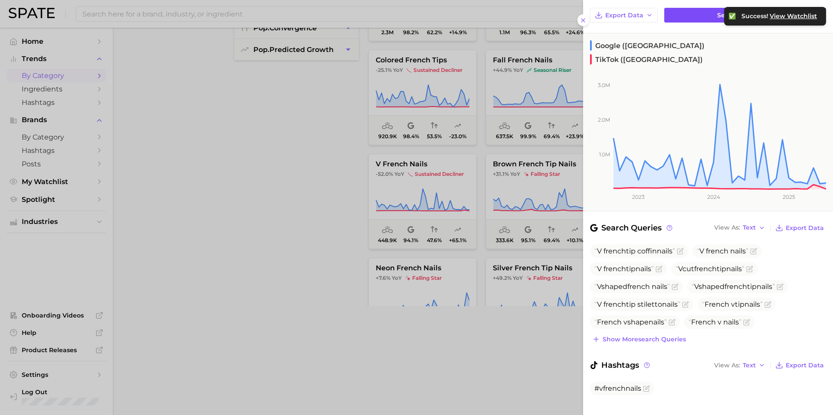
click at [687, 18] on link "See more data" at bounding box center [745, 15] width 162 height 15
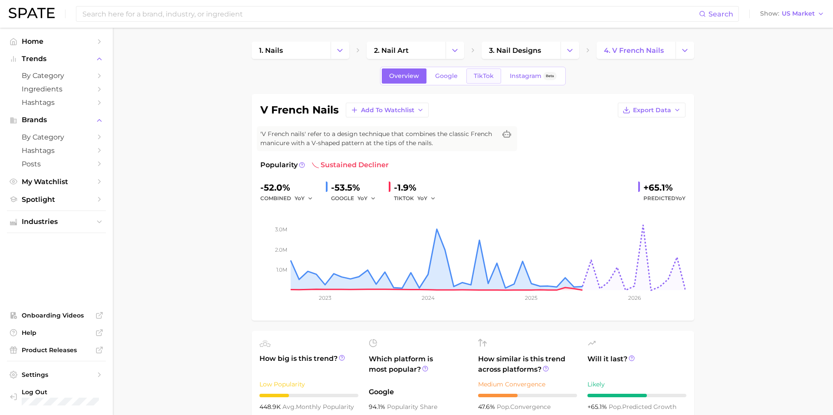
click at [479, 75] on span "TikTok" at bounding box center [484, 75] width 20 height 7
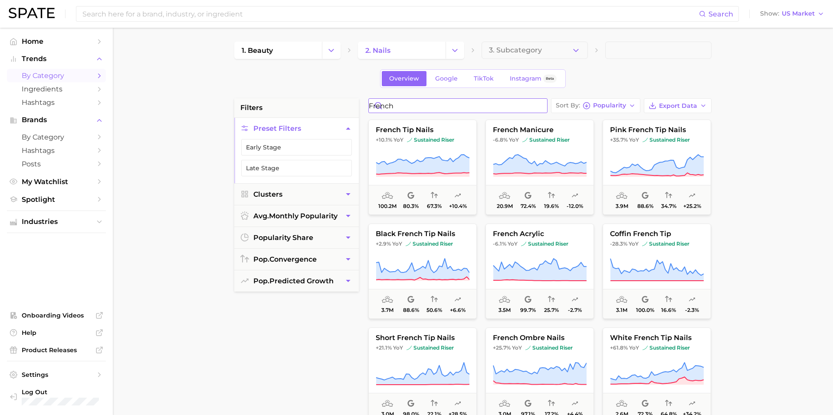
click at [441, 108] on input "french" at bounding box center [458, 106] width 178 height 14
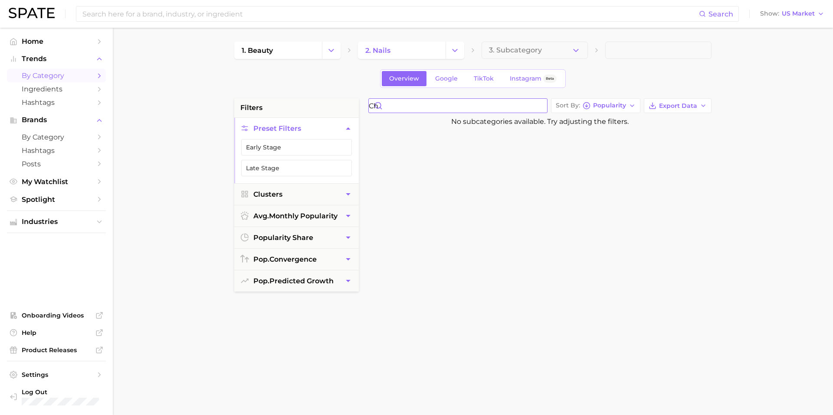
type input "c"
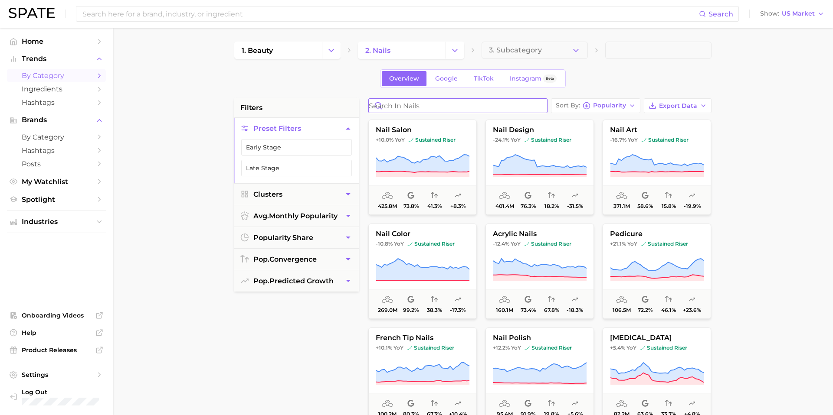
type input "b"
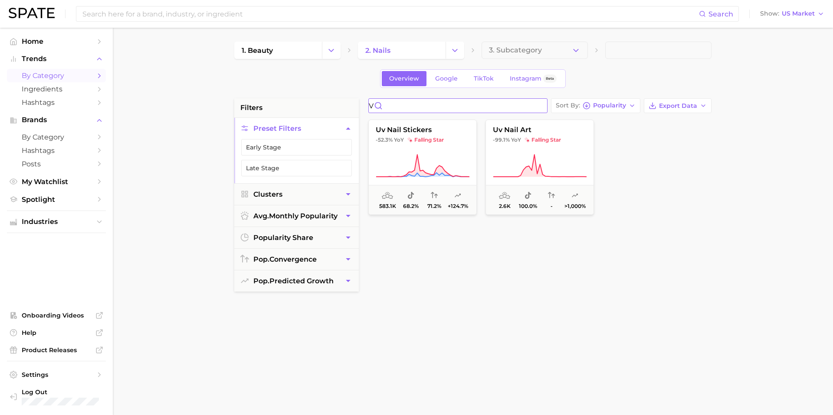
type input "v"
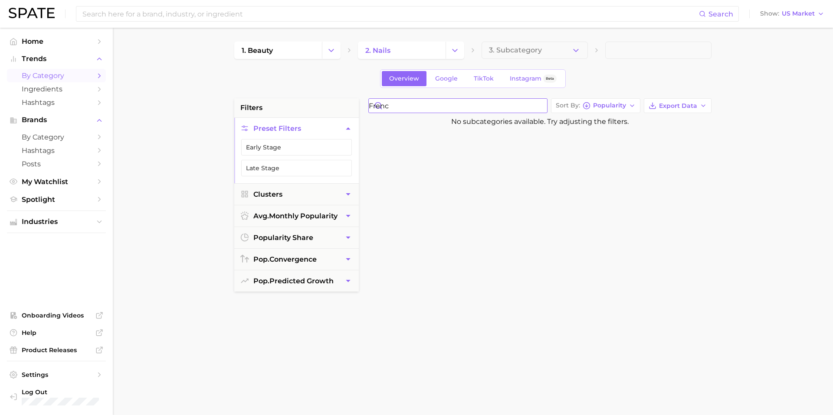
type input "french"
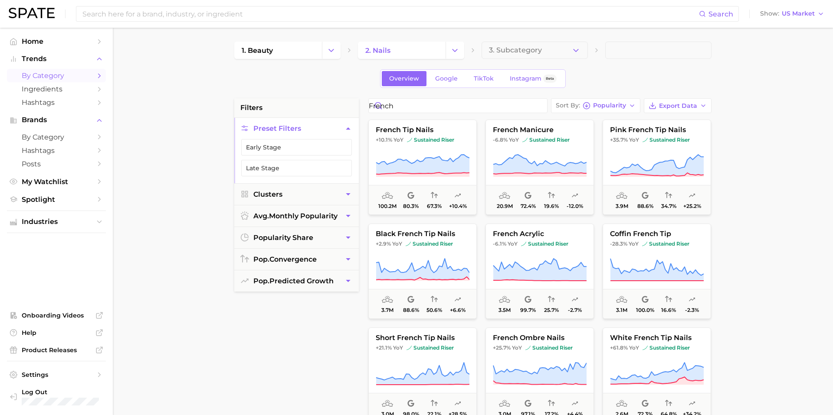
click at [734, 300] on main "1. beauty 2. nails 3. Subcategory Overview Google TikTok Instagram Beta filters…" at bounding box center [473, 357] width 720 height 658
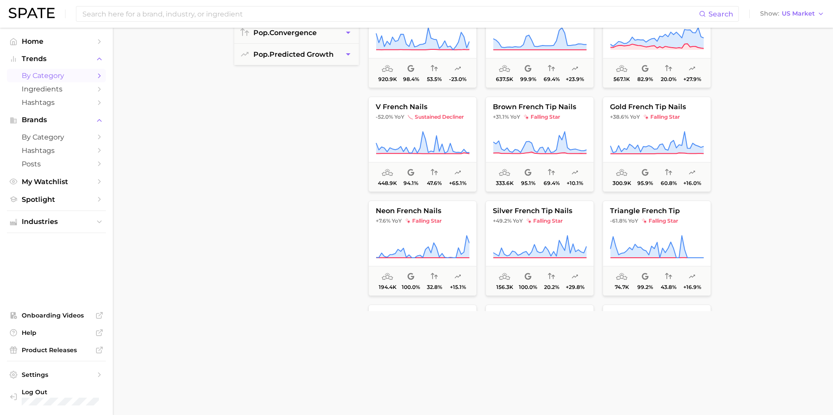
scroll to position [317, 0]
click at [460, 108] on span "v french nails" at bounding box center [423, 106] width 108 height 8
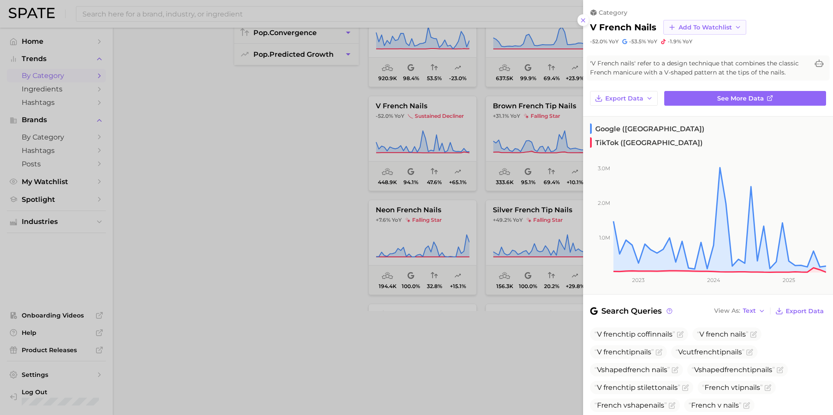
click at [707, 27] on span "Add to Watchlist" at bounding box center [704, 27] width 53 height 7
click at [674, 92] on icon at bounding box center [671, 91] width 8 height 8
click at [704, 32] on button "Add to Watchlist" at bounding box center [704, 27] width 83 height 15
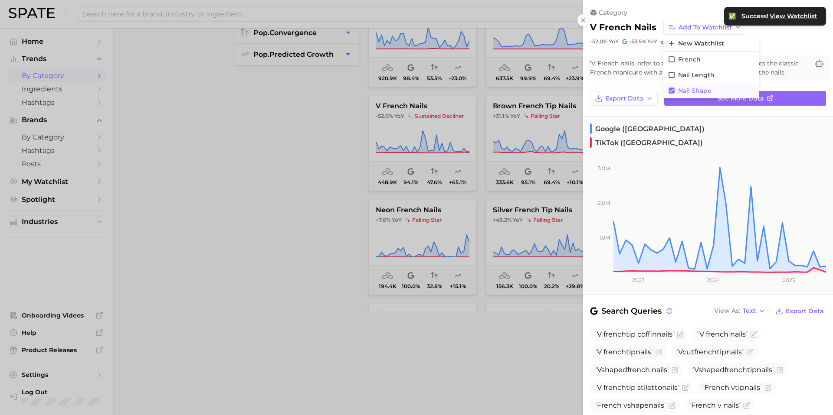
click at [673, 90] on icon at bounding box center [671, 91] width 6 height 6
click at [714, 29] on span "Add to Watchlist" at bounding box center [704, 27] width 53 height 7
click at [671, 59] on icon at bounding box center [671, 60] width 8 height 8
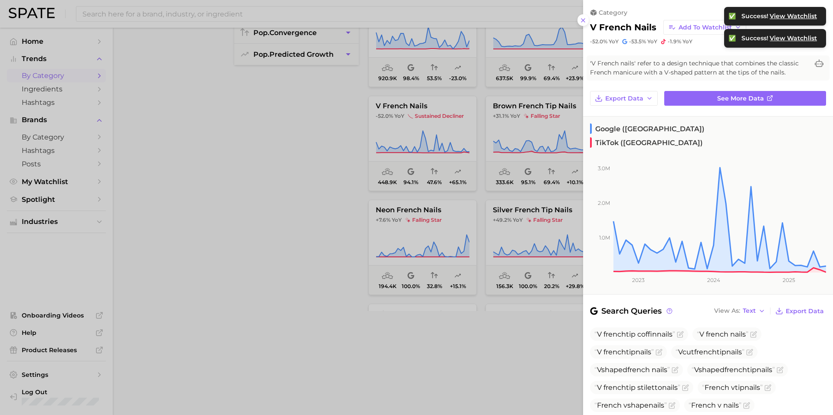
click at [539, 75] on div at bounding box center [416, 207] width 833 height 415
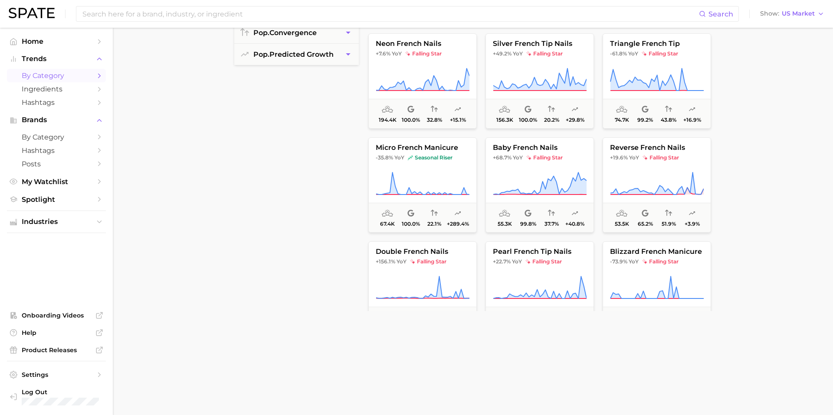
scroll to position [487, 0]
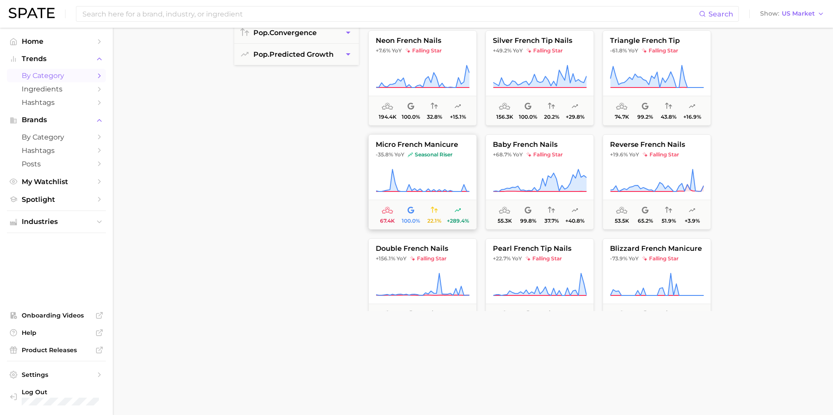
click at [461, 164] on button "micro french manicure -35.8% YoY seasonal riser 67.4k 100.0% 22.1% +289.4%" at bounding box center [422, 181] width 108 height 95
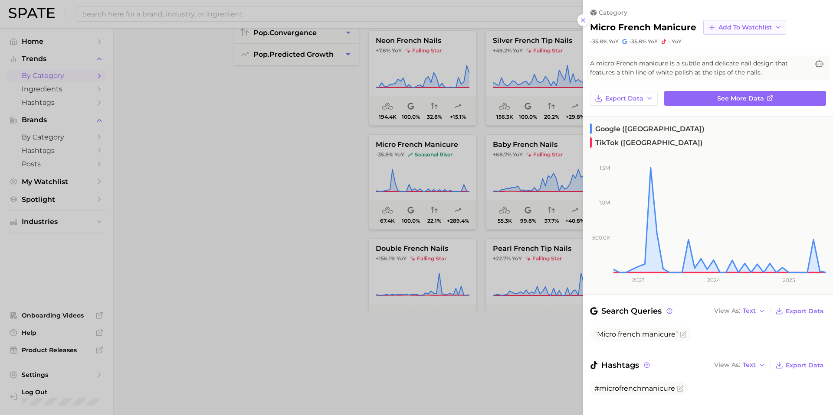
click at [743, 28] on span "Add to Watchlist" at bounding box center [744, 27] width 53 height 7
click at [720, 59] on span "French" at bounding box center [729, 59] width 23 height 7
click at [329, 150] on div at bounding box center [416, 207] width 833 height 415
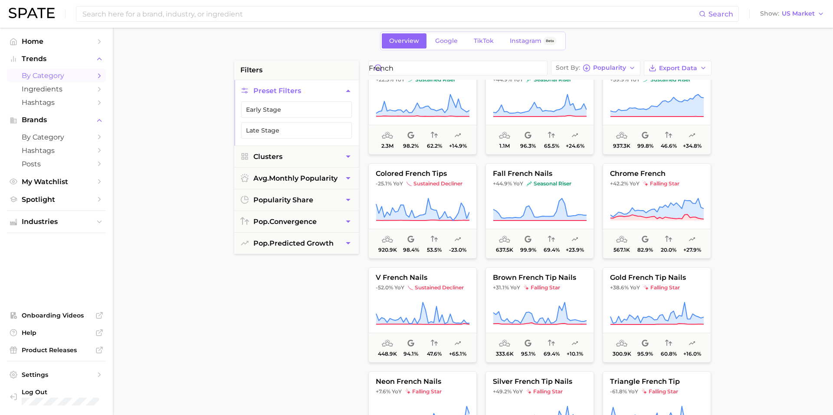
scroll to position [327, 0]
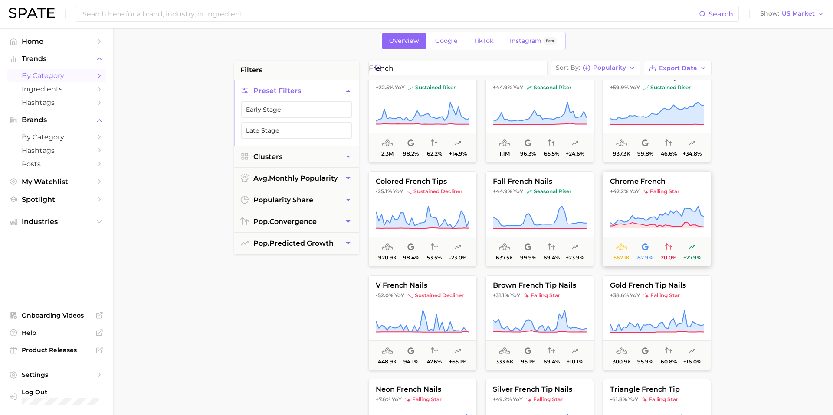
click at [693, 179] on span "chrome french" at bounding box center [657, 182] width 108 height 8
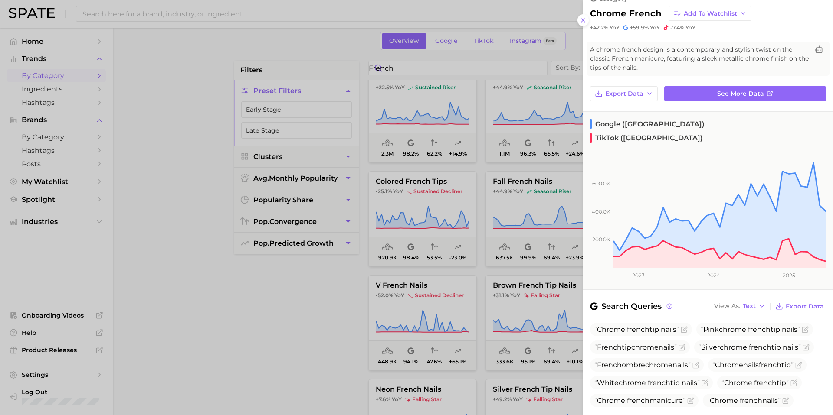
scroll to position [0, 0]
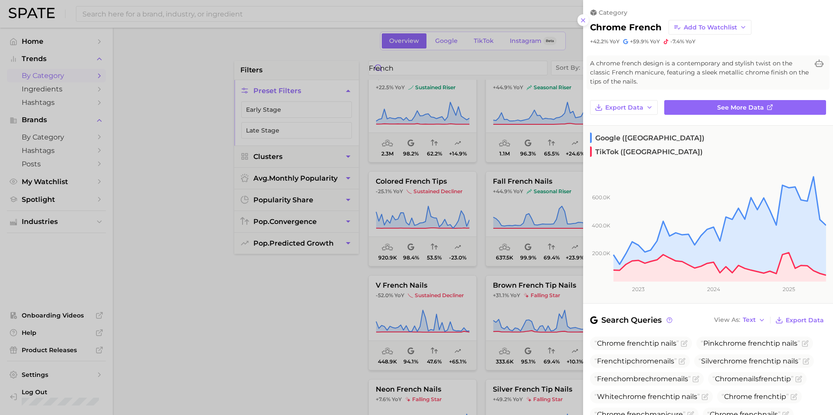
click at [507, 155] on div at bounding box center [416, 207] width 833 height 415
